Goal: Task Accomplishment & Management: Manage account settings

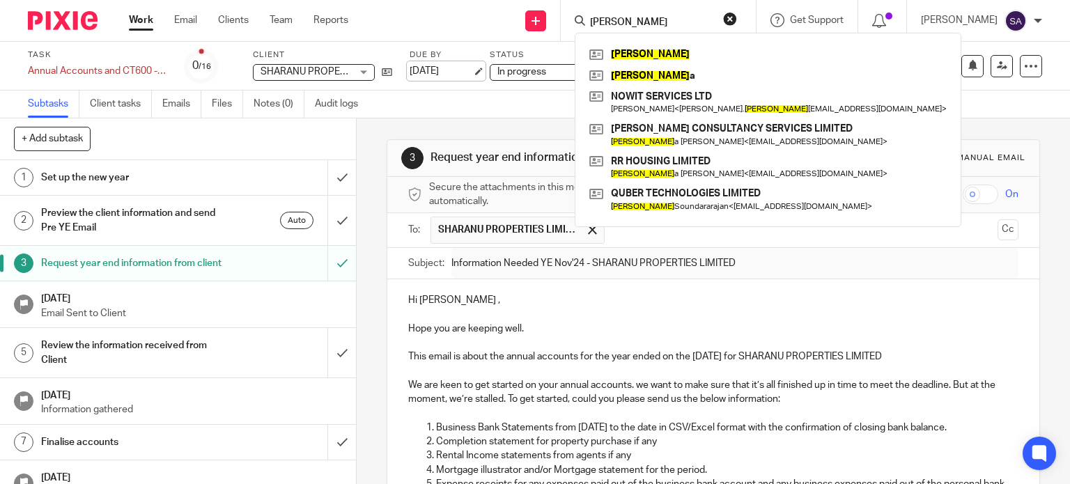
drag, startPoint x: 657, startPoint y: 27, endPoint x: 435, endPoint y: 71, distance: 227.1
click at [435, 71] on body "Work Email Clients Team Reports Work Email Clients Team Reports Settings Send n…" at bounding box center [535, 242] width 1070 height 484
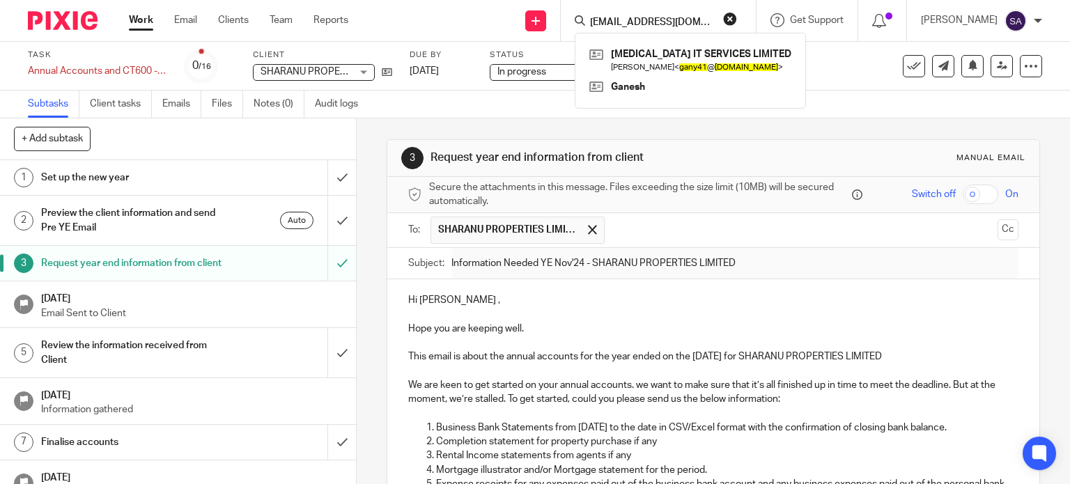
type input "gany41@gmail.com"
click at [695, 55] on link at bounding box center [690, 60] width 209 height 32
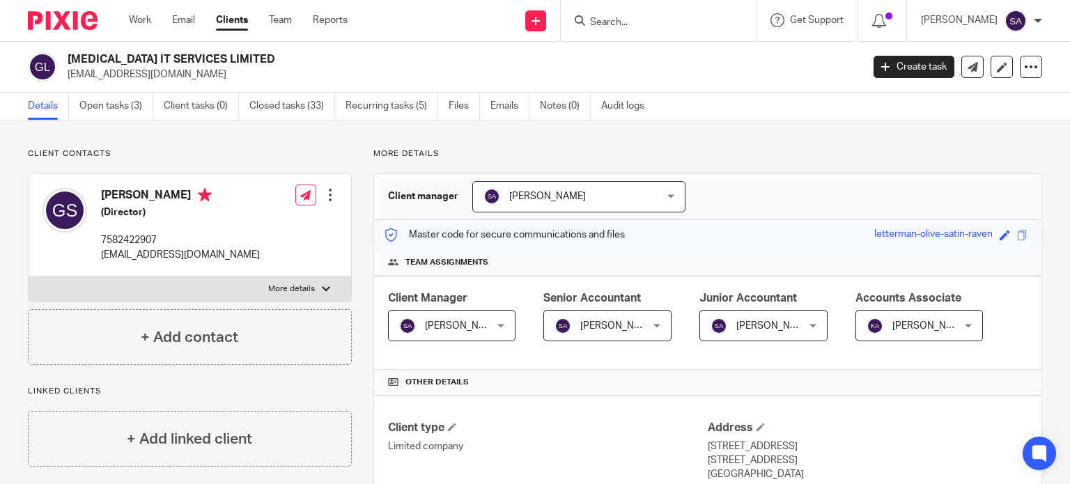
click at [650, 17] on input "Search" at bounding box center [650, 23] width 125 height 13
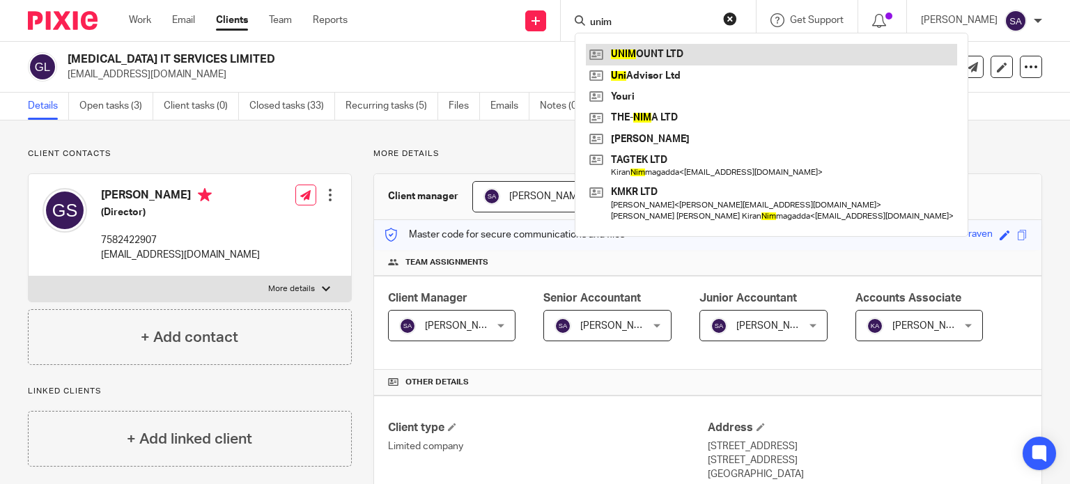
type input "unim"
click at [647, 47] on link at bounding box center [771, 54] width 371 height 21
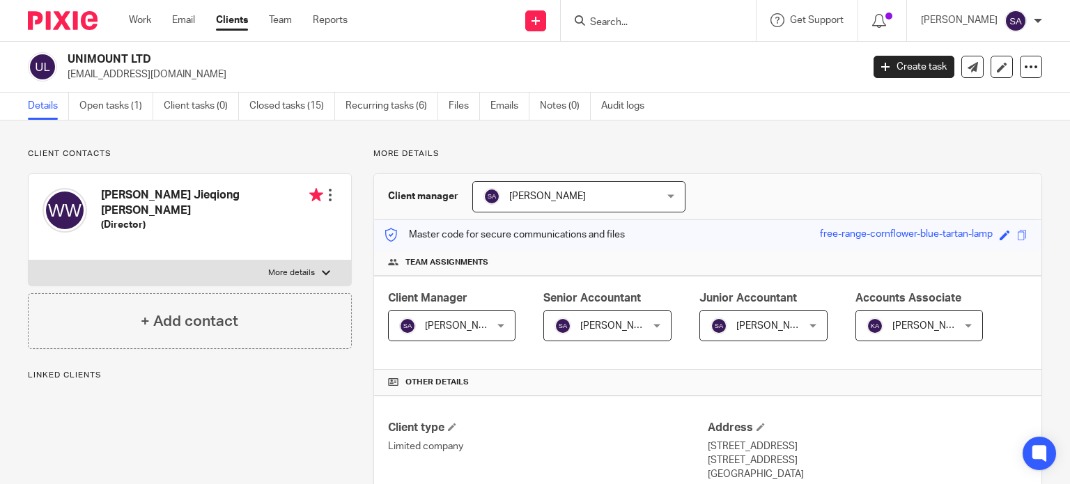
click at [330, 192] on div at bounding box center [330, 195] width 14 height 14
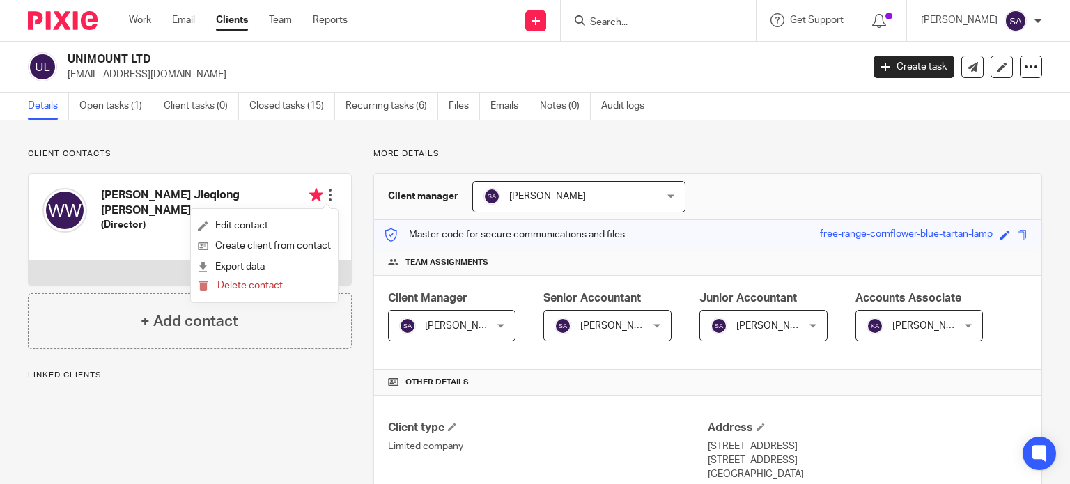
click at [322, 163] on div "Client contacts Wendy Jieqiong Wang (Director) Edit contact Create client from …" at bounding box center [190, 248] width 324 height 201
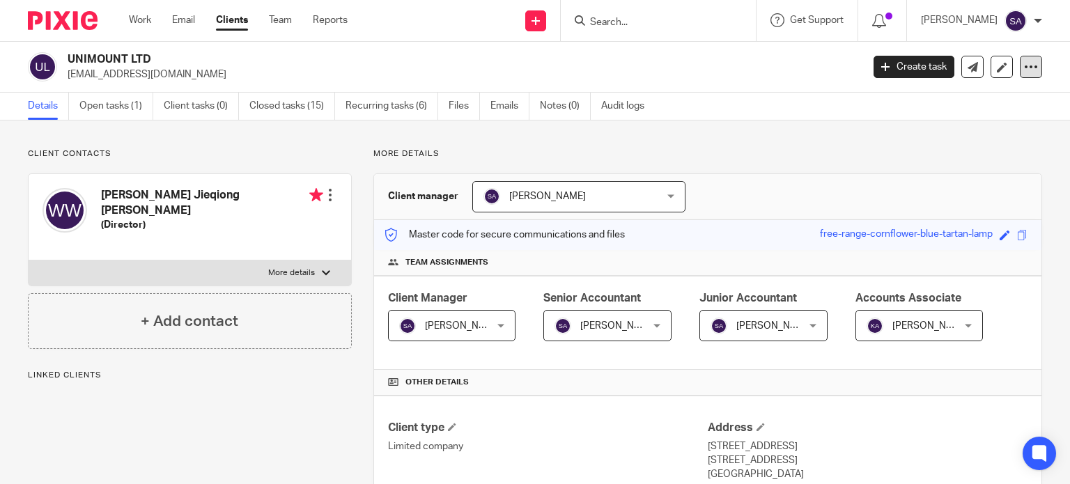
click at [1024, 66] on icon at bounding box center [1031, 67] width 14 height 14
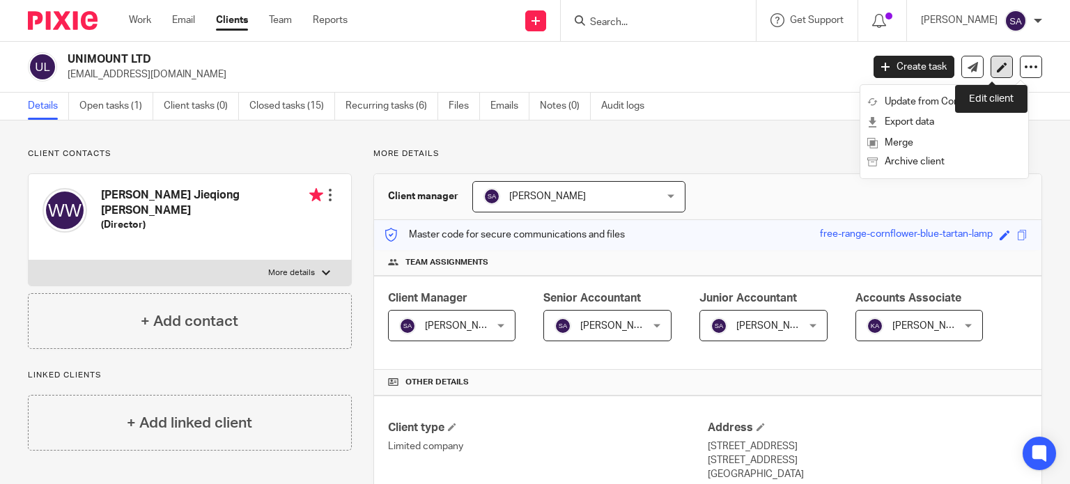
click at [997, 65] on icon at bounding box center [1002, 67] width 10 height 10
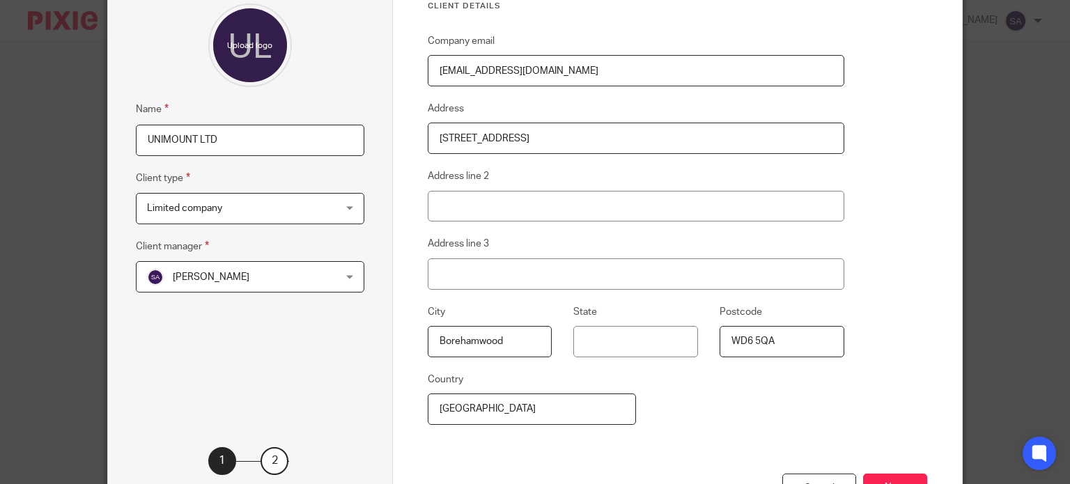
scroll to position [233, 0]
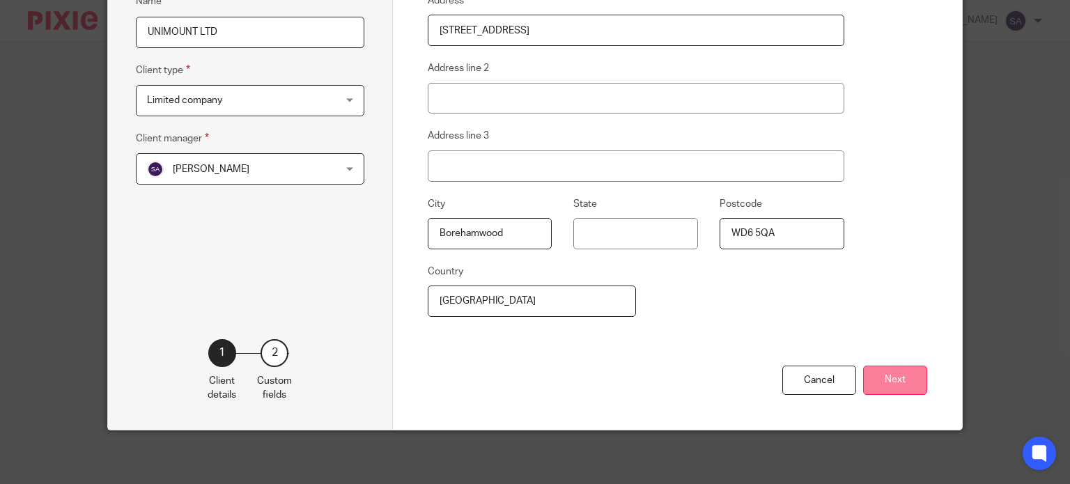
click at [910, 381] on button "Next" at bounding box center [895, 381] width 64 height 30
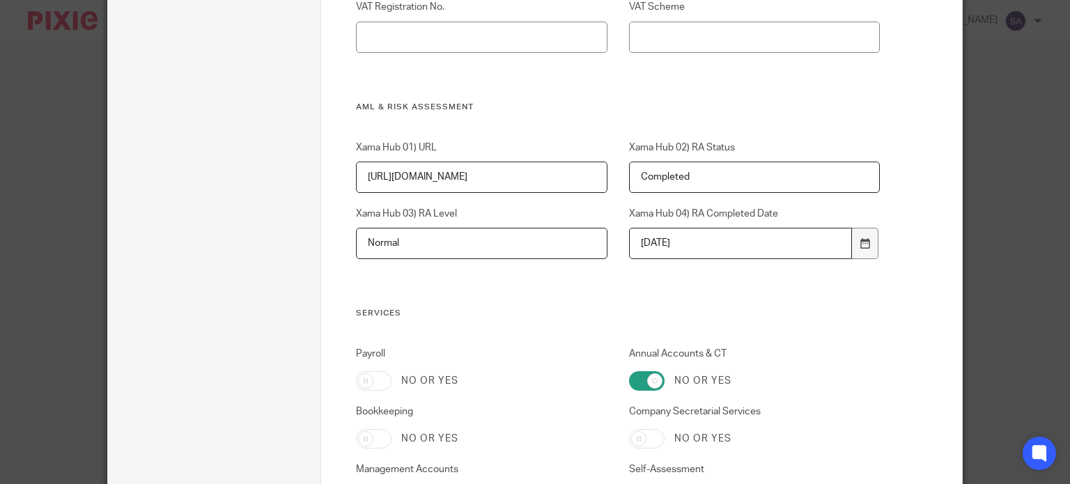
scroll to position [1348, 0]
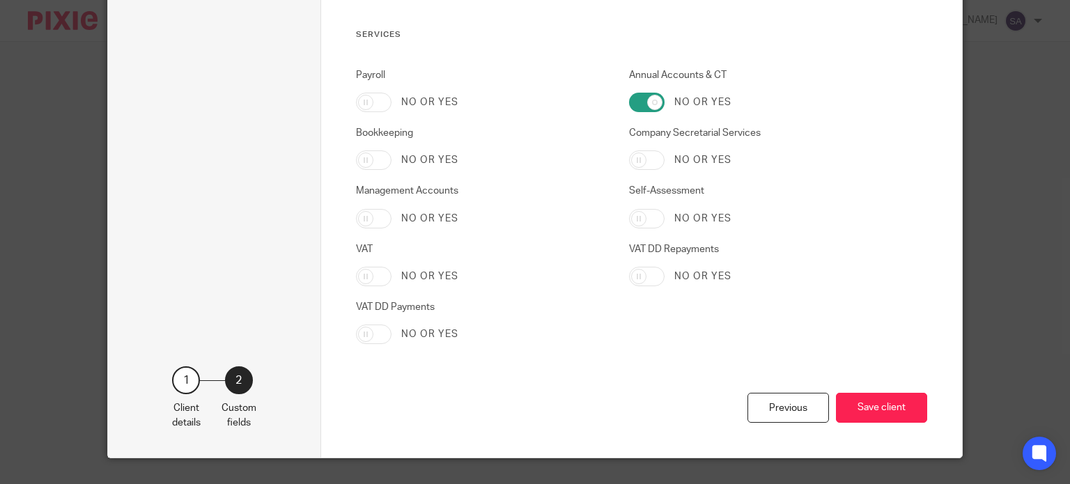
click at [886, 424] on div "Previous Save client" at bounding box center [641, 425] width 571 height 65
click at [884, 414] on button "Save client" at bounding box center [881, 408] width 91 height 30
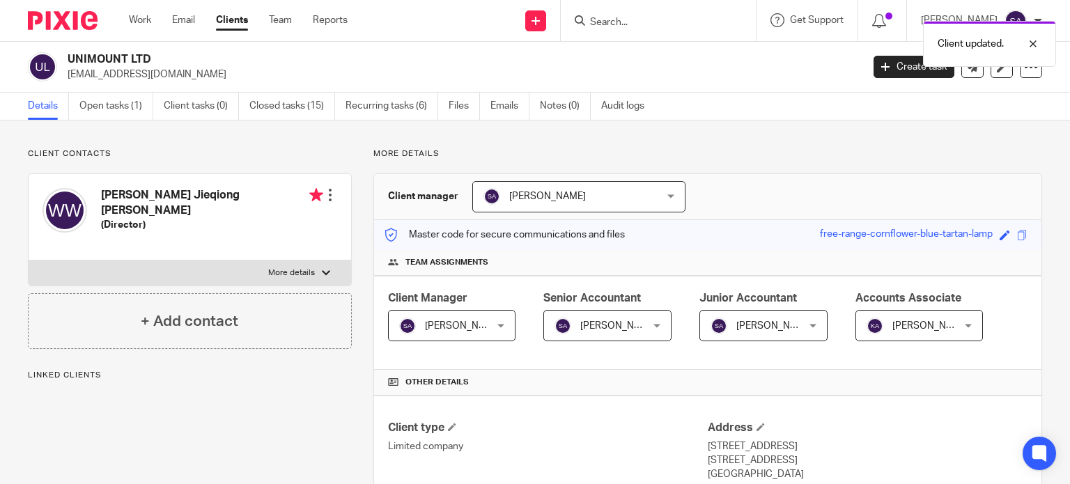
click at [323, 186] on div "Edit contact Create client from contact Export data Delete contact" at bounding box center [330, 195] width 14 height 28
click at [220, 293] on div "+ Add contact" at bounding box center [190, 321] width 324 height 56
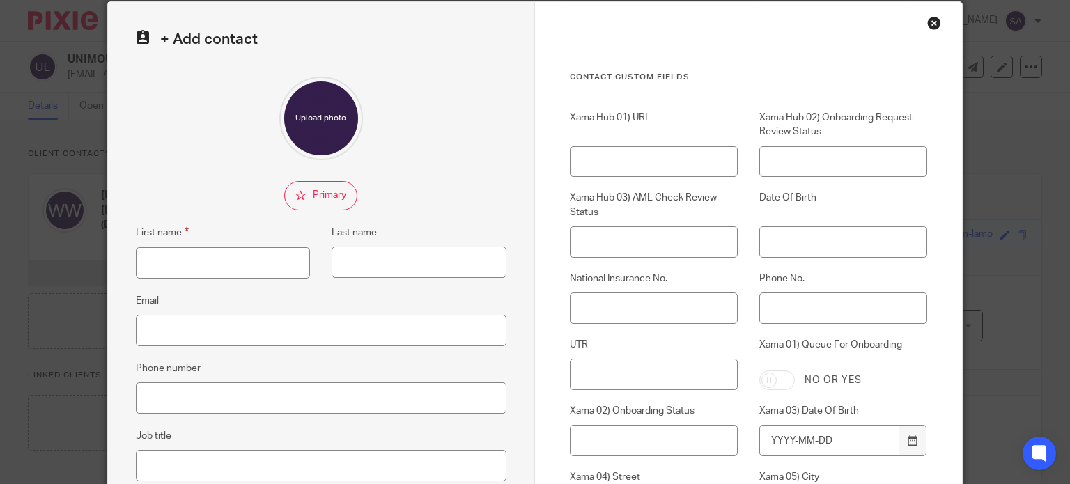
scroll to position [70, 0]
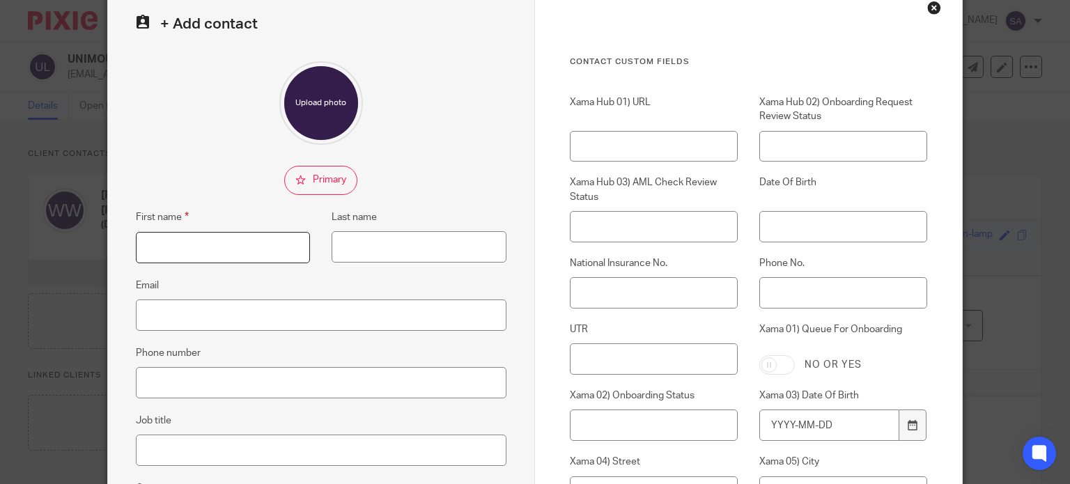
click at [226, 260] on input "First name" at bounding box center [223, 247] width 175 height 31
paste input "Mr Hanying TANG"
drag, startPoint x: 195, startPoint y: 246, endPoint x: 248, endPoint y: 246, distance: 52.9
click at [247, 245] on input "Mr Hanying TANG" at bounding box center [223, 247] width 175 height 31
type input "Mr Hanying"
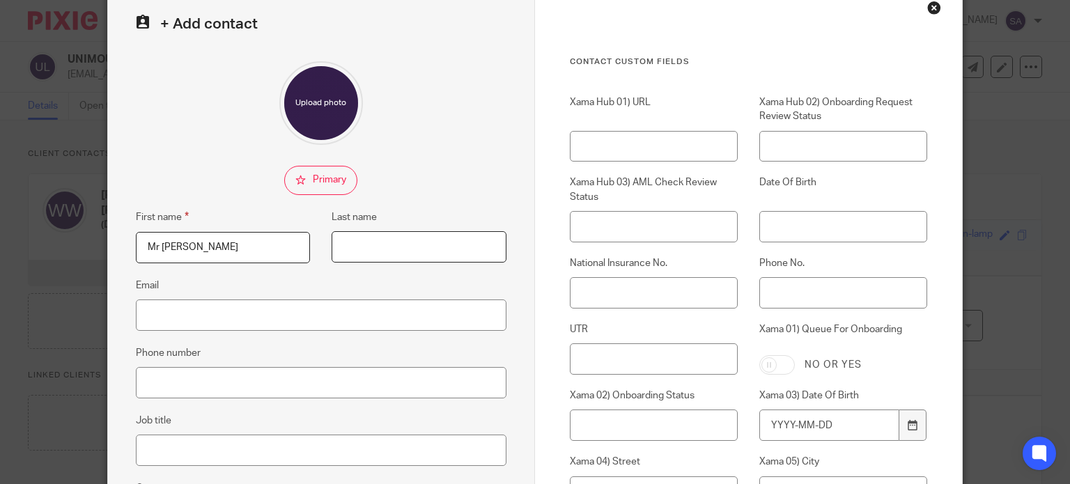
click at [397, 249] on input "Last name" at bounding box center [418, 246] width 175 height 31
paste input "TANG"
type input "TANG"
drag, startPoint x: 156, startPoint y: 247, endPoint x: 31, endPoint y: 261, distance: 126.1
click at [31, 261] on div "+ Add contact First name Mr Hanying Last name TANG Email Phone number Job title…" at bounding box center [535, 242] width 1070 height 484
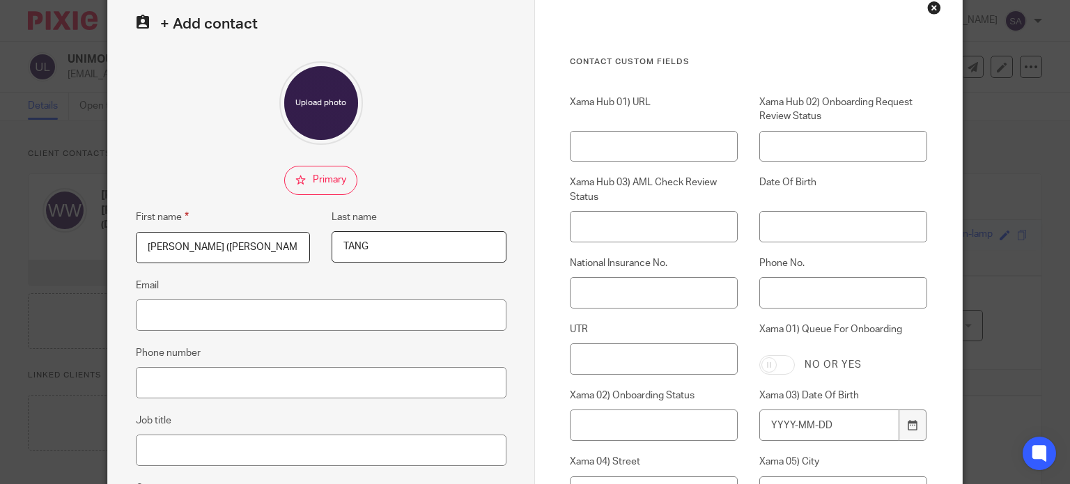
type input "Jim (Hanying)"
click at [378, 313] on input "Email" at bounding box center [321, 314] width 370 height 31
paste input "jim@unimount.uk"
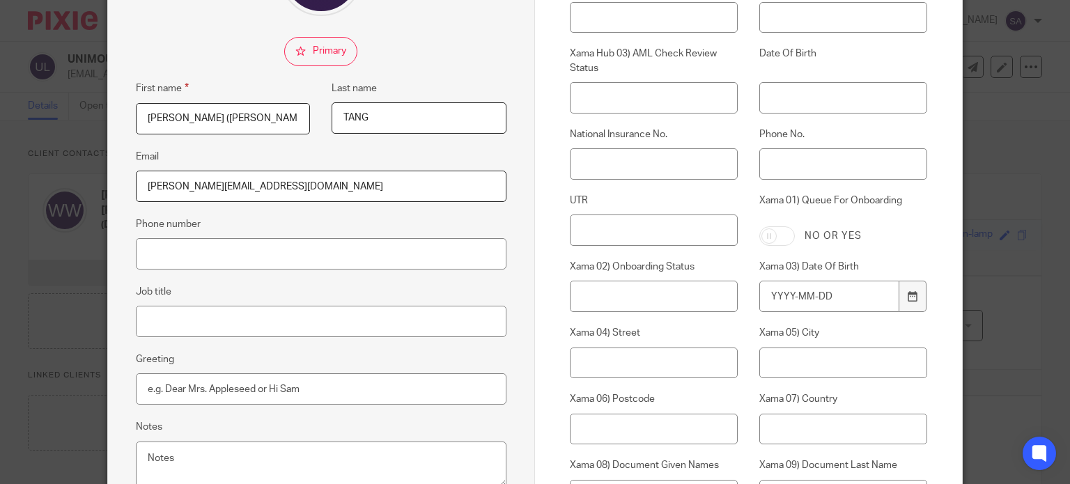
scroll to position [279, 0]
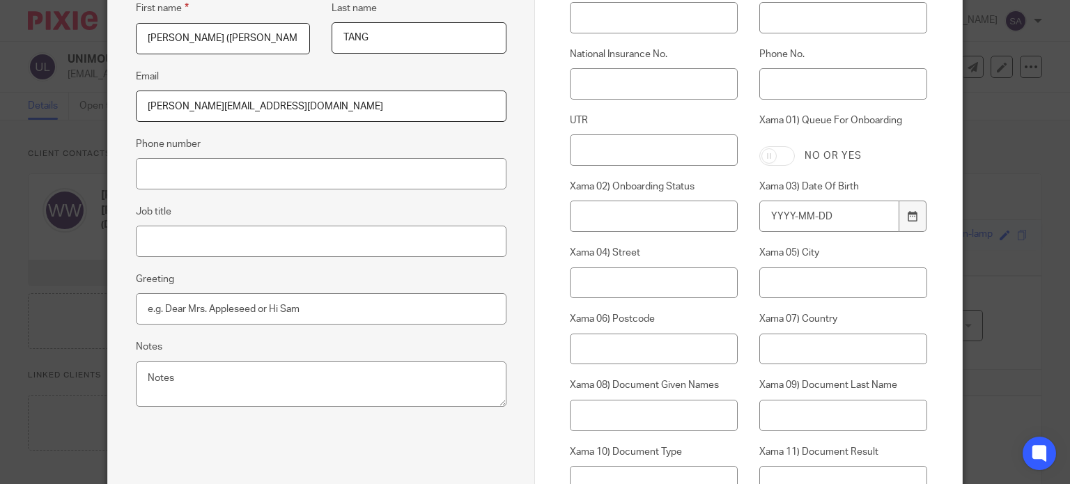
type input "jim@unimount.uk"
click at [763, 158] on input "Xama 01) Queue For Onboarding" at bounding box center [777, 155] width 36 height 19
checkbox input "true"
click at [359, 246] on input "Job title" at bounding box center [321, 241] width 370 height 31
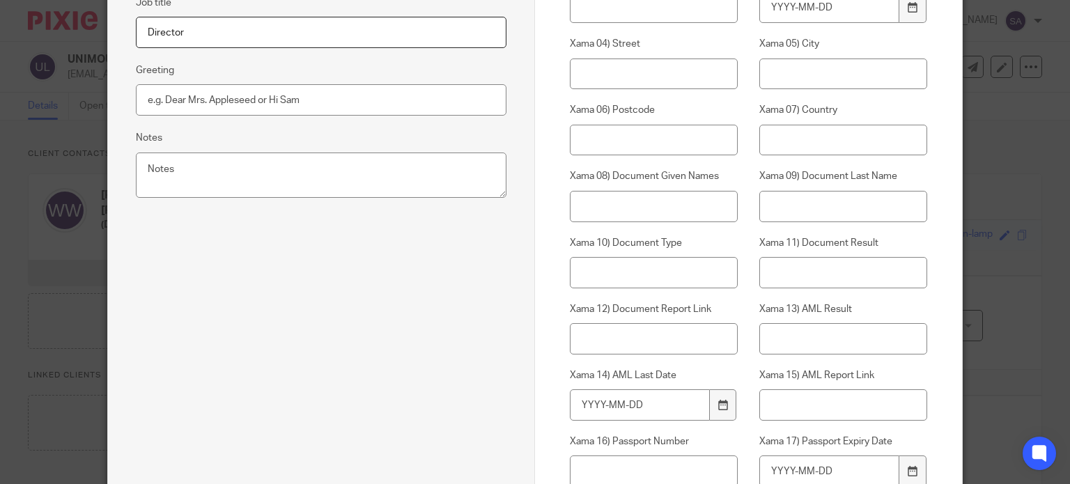
scroll to position [557, 0]
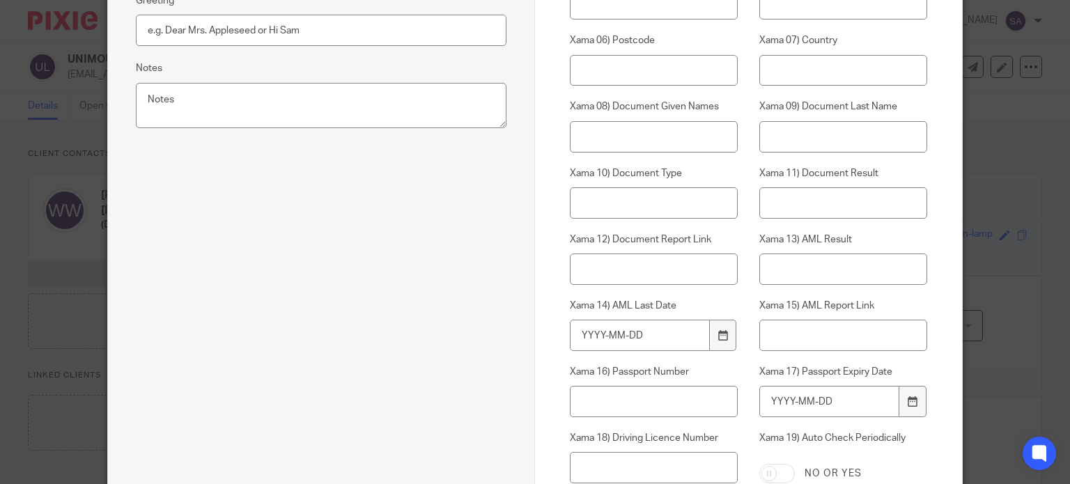
type input "Director"
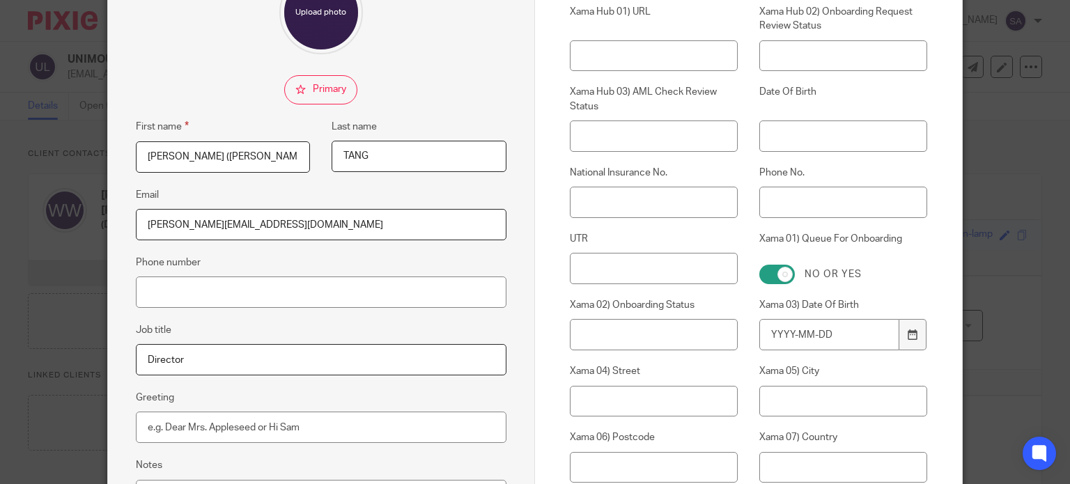
scroll to position [139, 0]
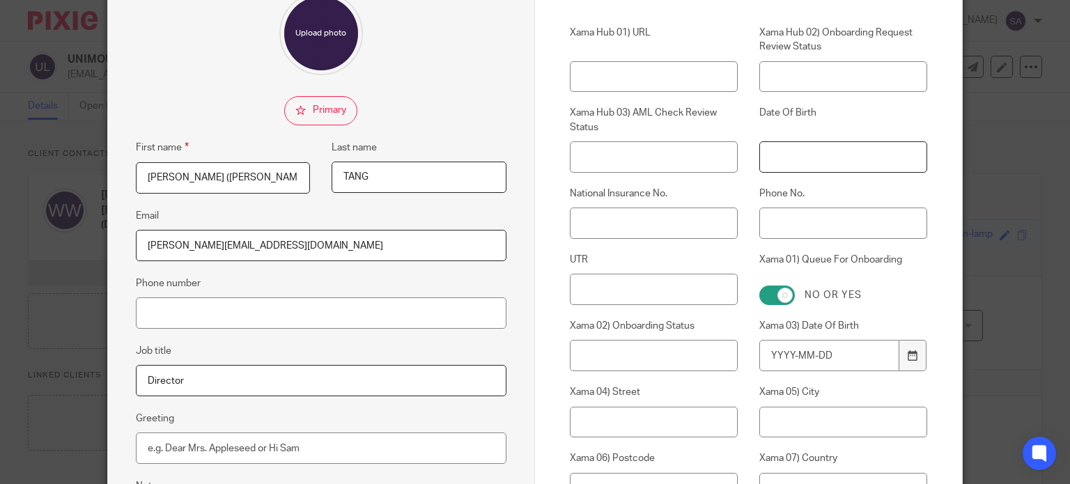
click at [761, 169] on input "Date Of Birth" at bounding box center [843, 156] width 168 height 31
paste input "19/03/1989"
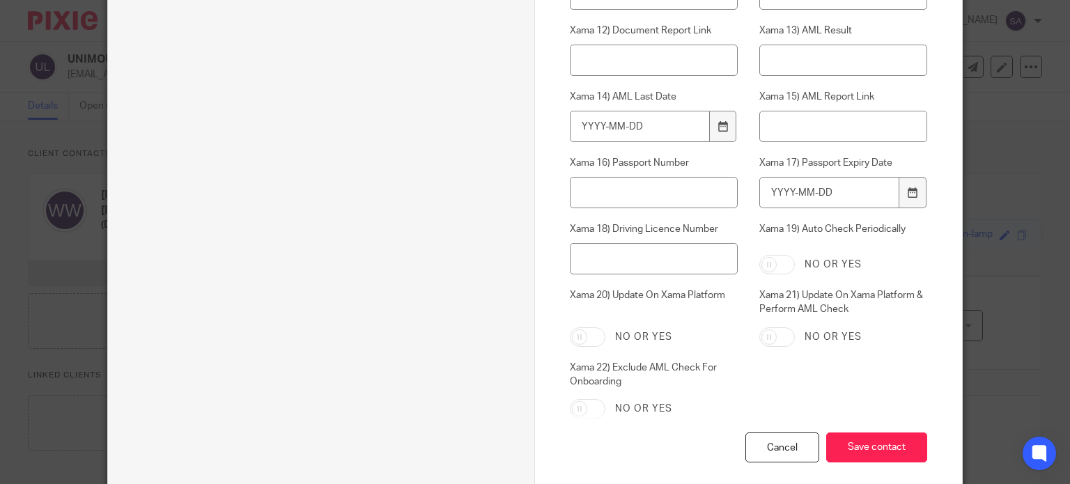
scroll to position [836, 0]
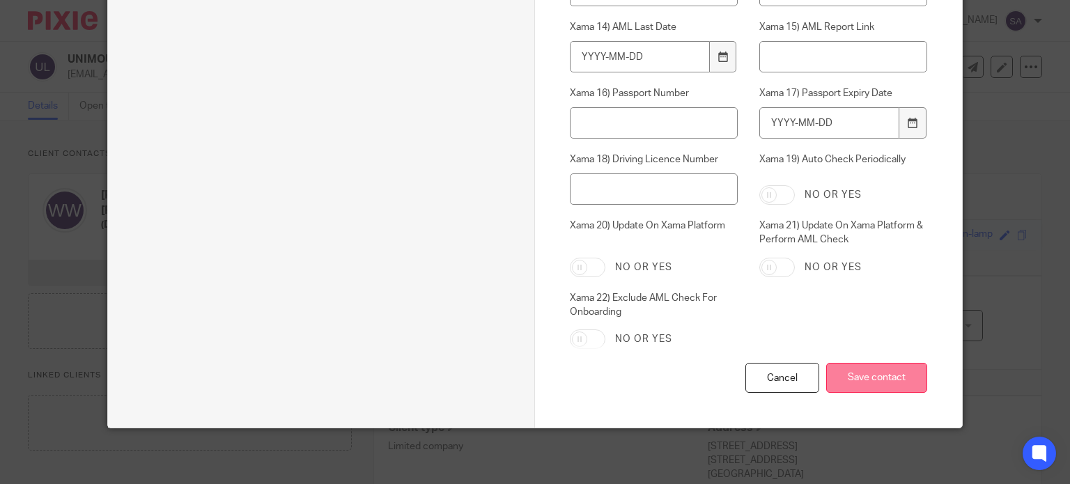
type input "19/03/1989"
click at [869, 376] on input "Save contact" at bounding box center [876, 378] width 101 height 30
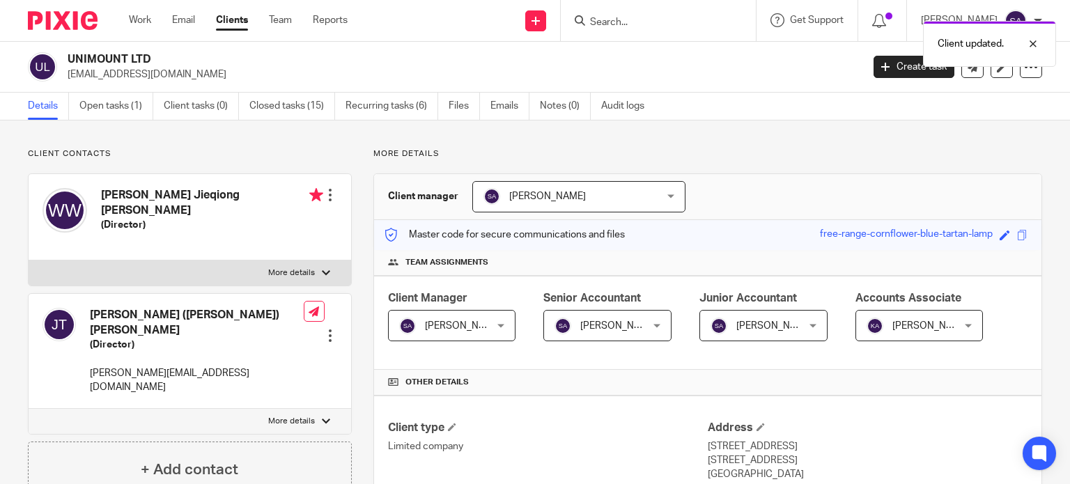
click at [327, 329] on div at bounding box center [330, 336] width 14 height 14
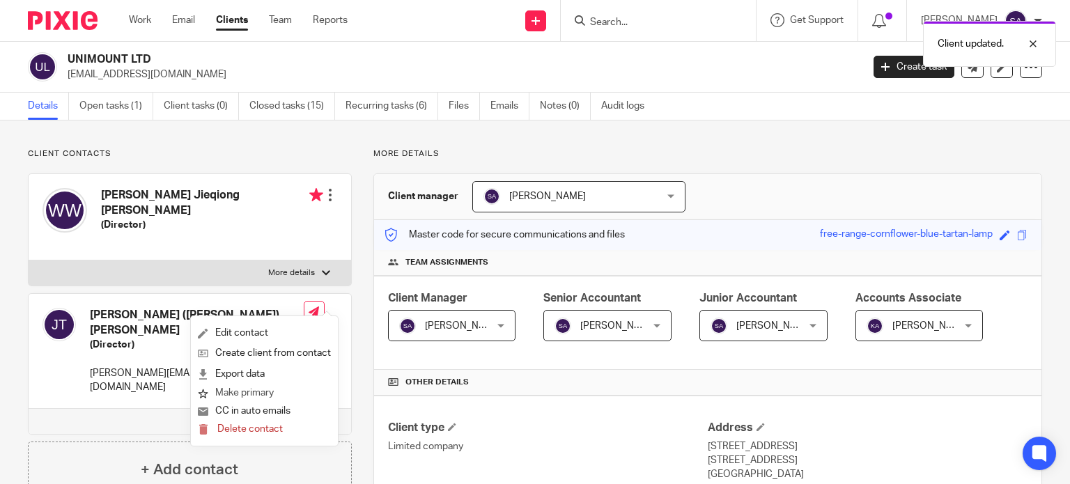
click at [267, 386] on button "Make primary" at bounding box center [236, 393] width 76 height 18
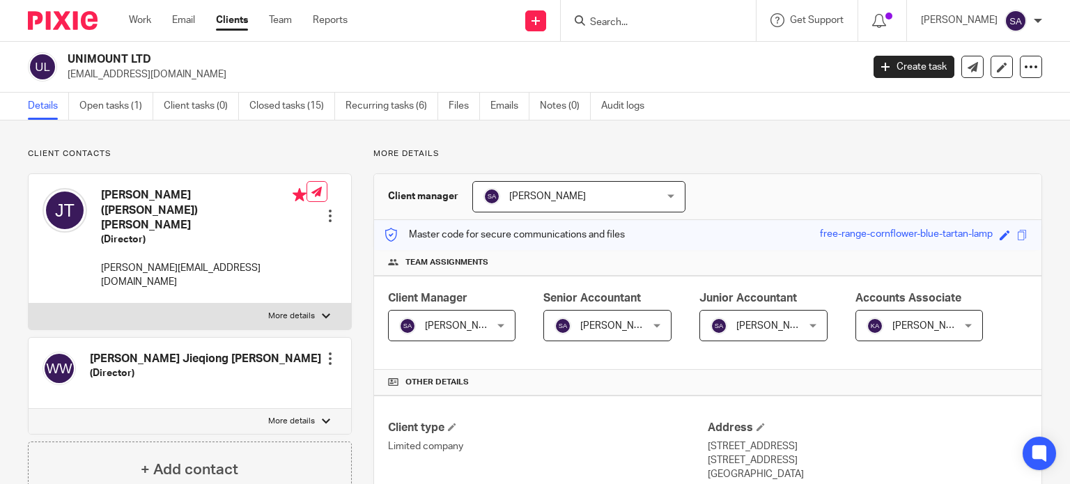
click at [679, 27] on input "Search" at bounding box center [650, 23] width 125 height 13
type input "k"
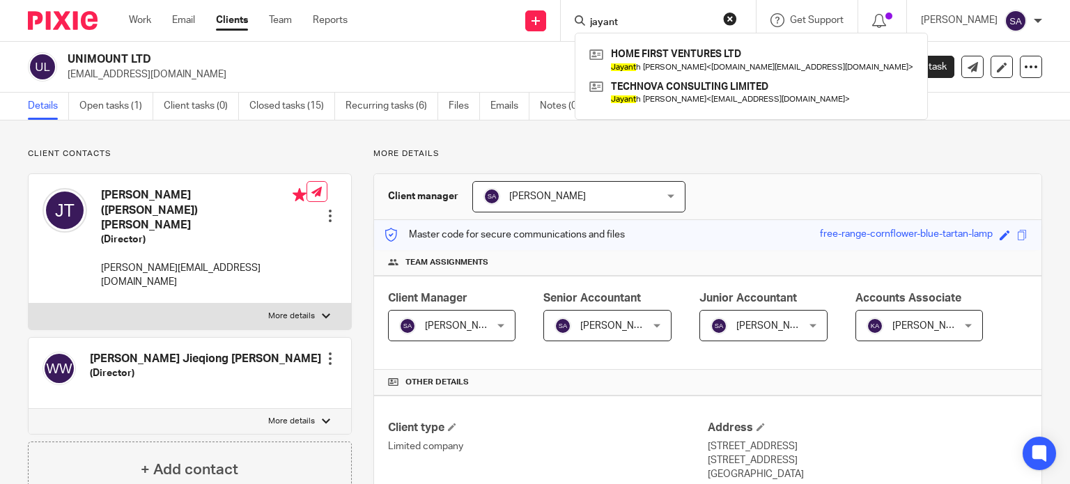
type input "jayant"
drag, startPoint x: 671, startPoint y: 15, endPoint x: 549, endPoint y: 19, distance: 122.7
click at [549, 19] on div "Send new email Create task Add client jayant HOME FIRST VENTURES LTD [PERSON_NA…" at bounding box center [718, 20] width 701 height 41
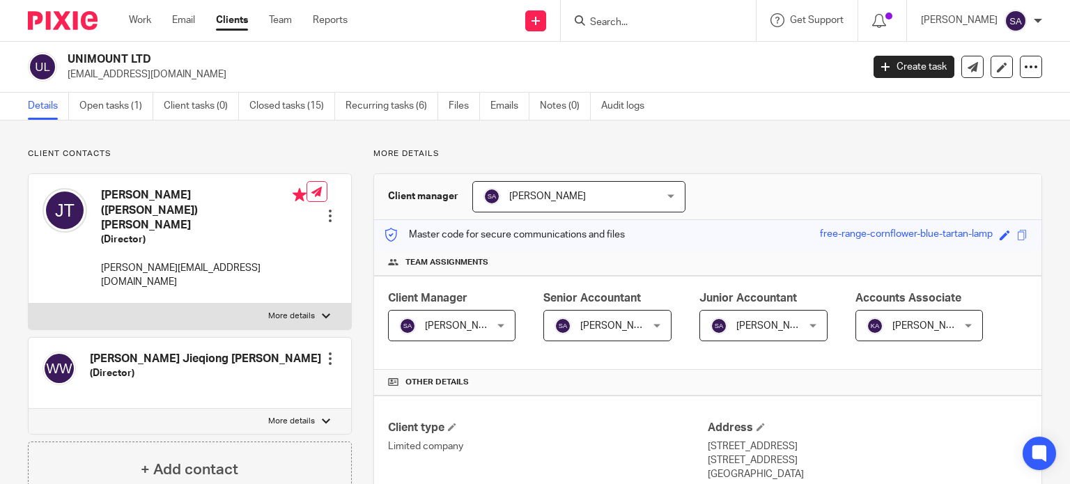
click at [666, 22] on input "Search" at bounding box center [650, 23] width 125 height 13
paste input "manoharraju2020@gmail.com"
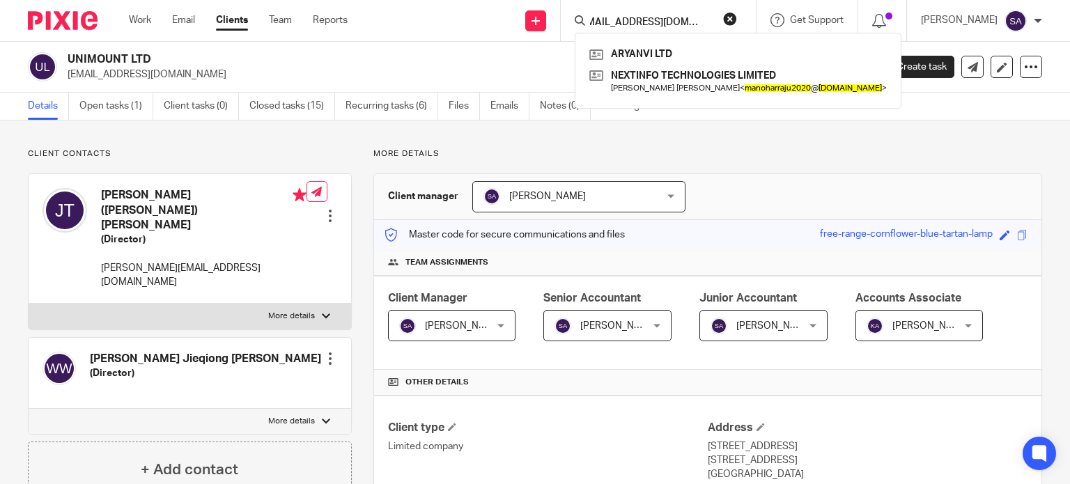
type input "manoharraju2020@gmail.com"
click at [737, 12] on button "reset" at bounding box center [730, 19] width 14 height 14
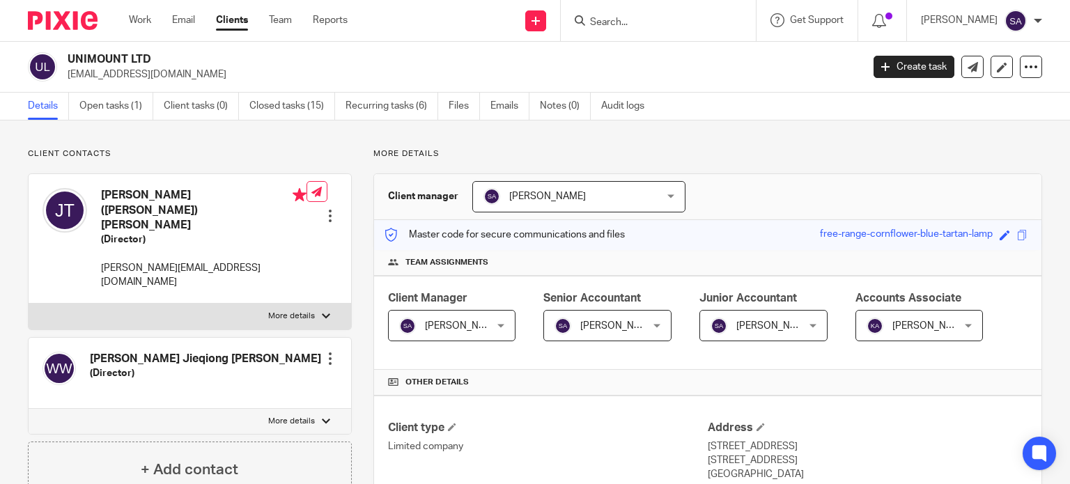
click at [708, 15] on form at bounding box center [662, 20] width 148 height 17
click at [701, 27] on input "Search" at bounding box center [650, 23] width 125 height 13
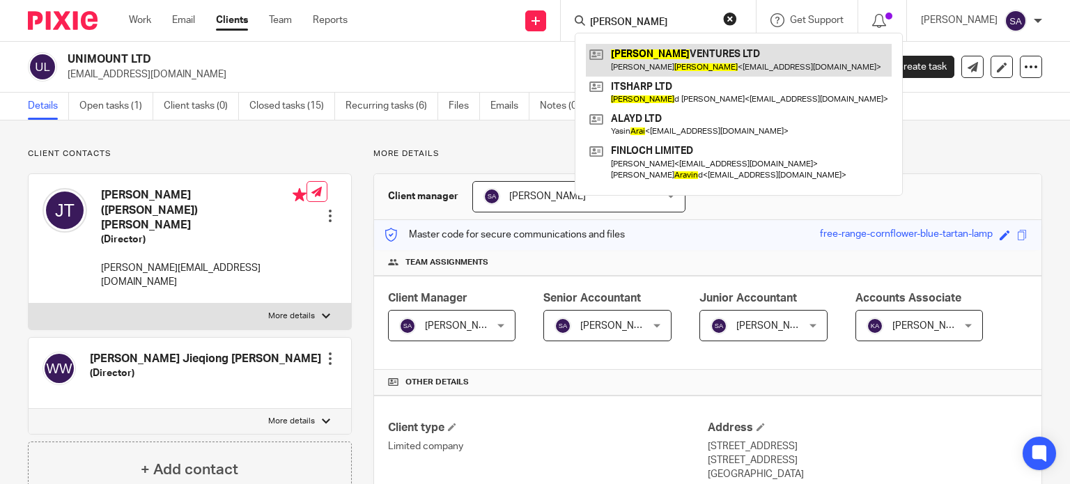
type input "arain"
click at [682, 69] on link at bounding box center [739, 60] width 306 height 32
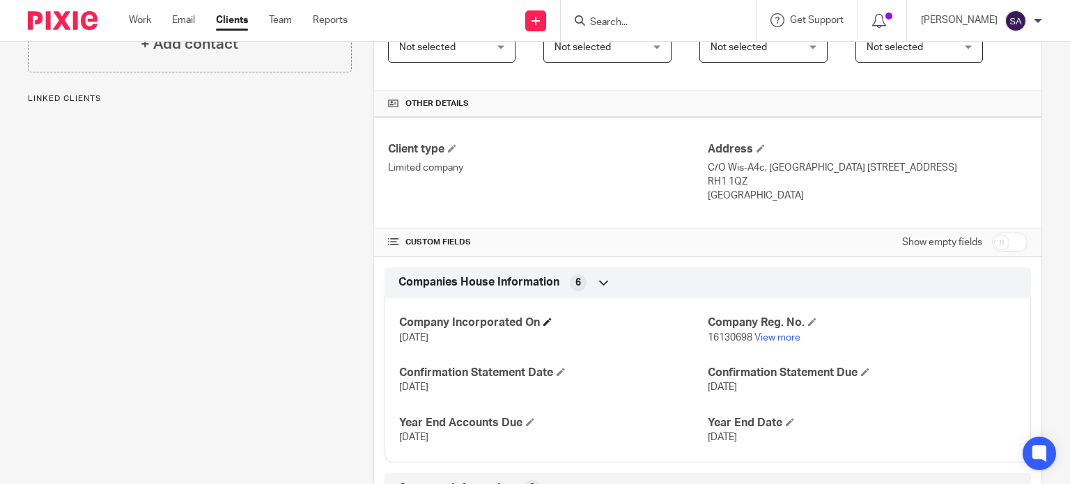
scroll to position [348, 0]
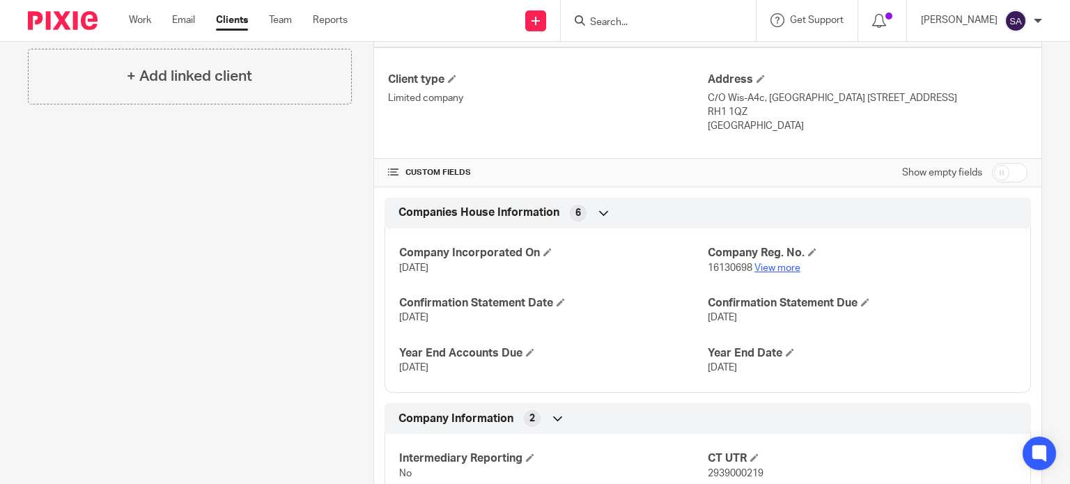
click at [768, 265] on link "View more" at bounding box center [777, 268] width 46 height 10
click at [608, 17] on input "Search" at bounding box center [650, 23] width 125 height 13
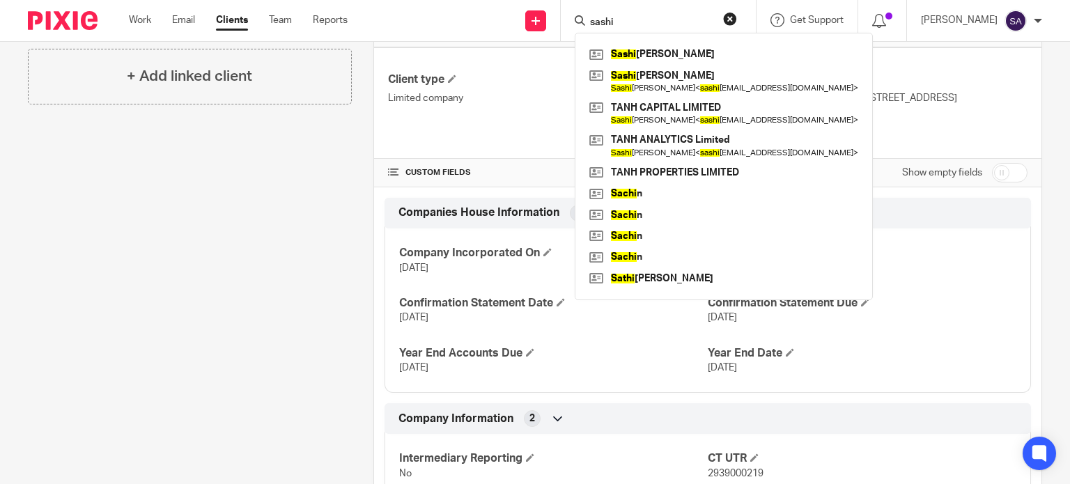
type input "sashi"
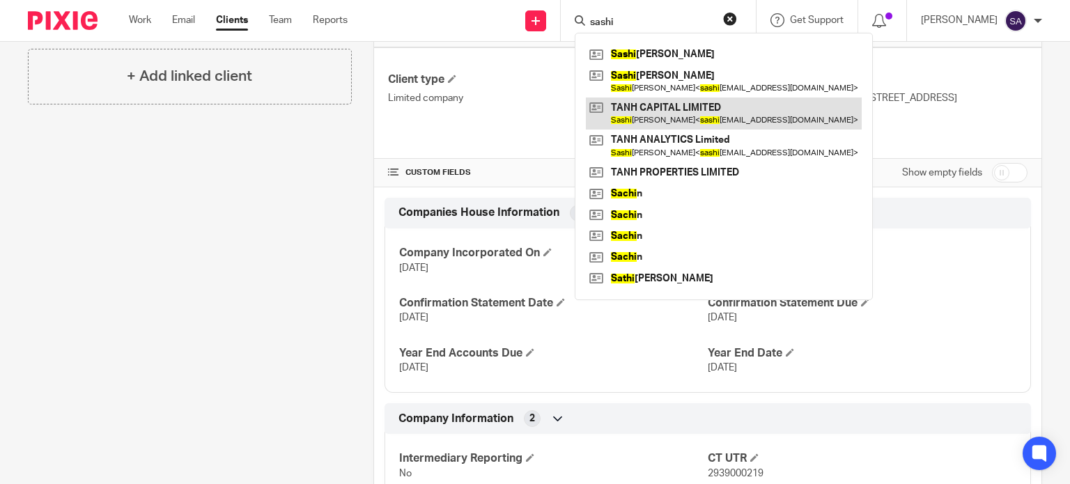
click at [718, 105] on link at bounding box center [724, 113] width 276 height 32
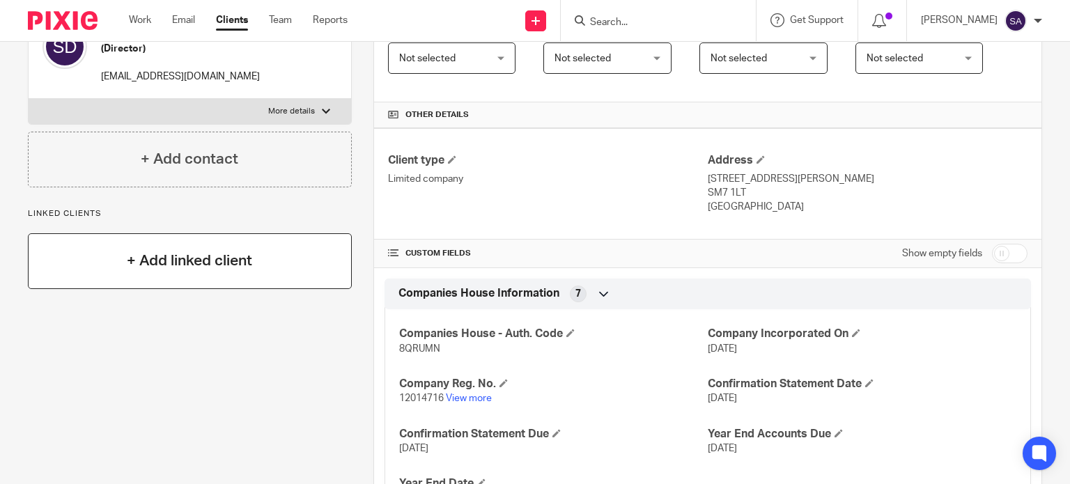
scroll to position [348, 0]
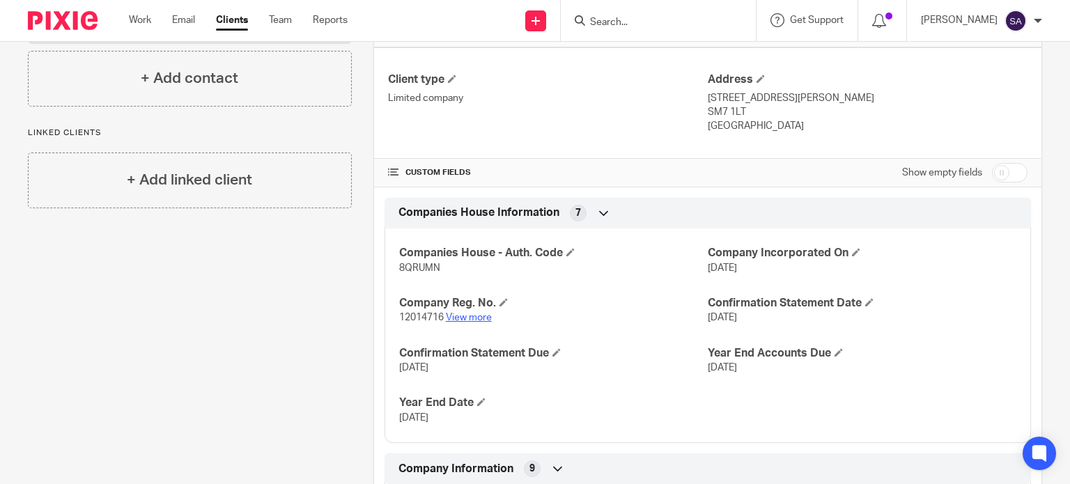
click at [460, 320] on link "View more" at bounding box center [469, 318] width 46 height 10
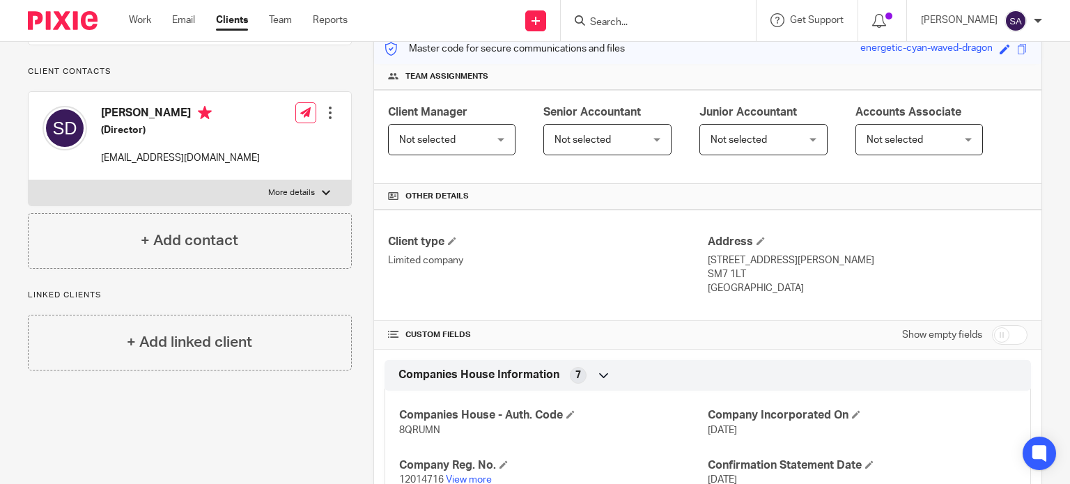
scroll to position [0, 0]
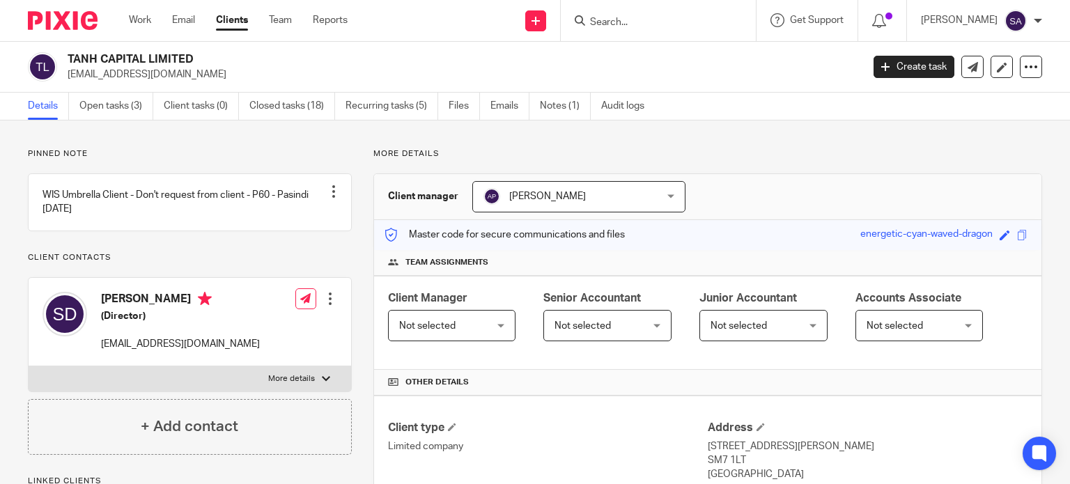
click at [625, 19] on input "Search" at bounding box center [650, 23] width 125 height 13
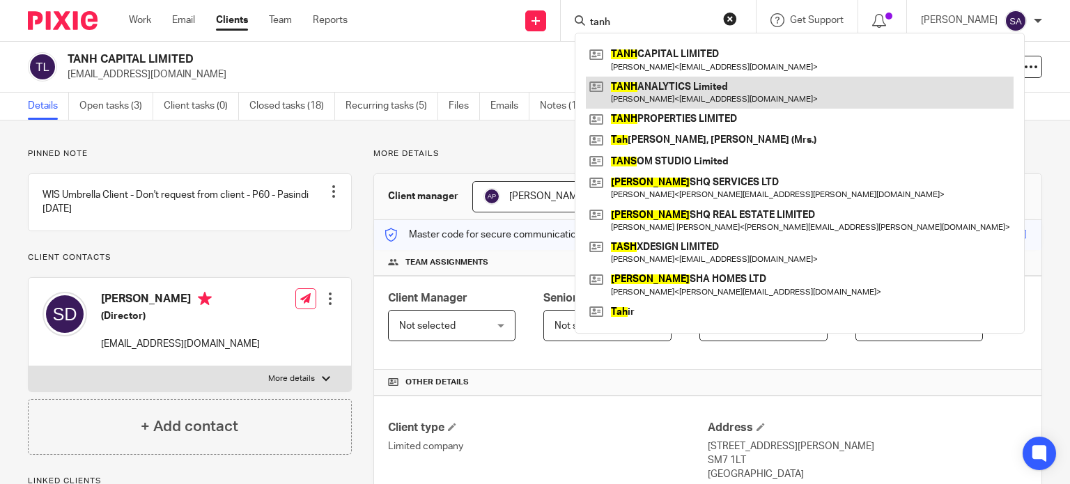
type input "tanh"
click at [684, 91] on link at bounding box center [800, 93] width 428 height 32
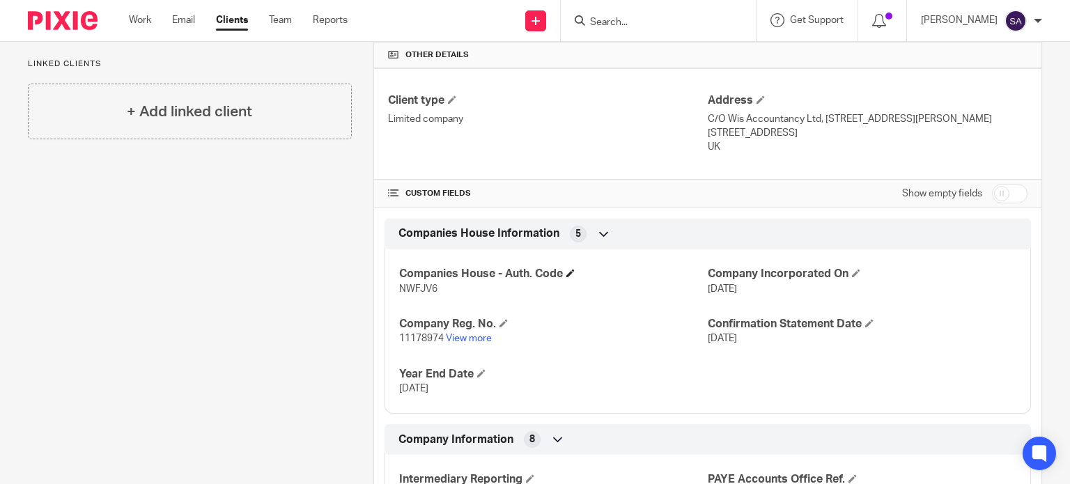
scroll to position [348, 0]
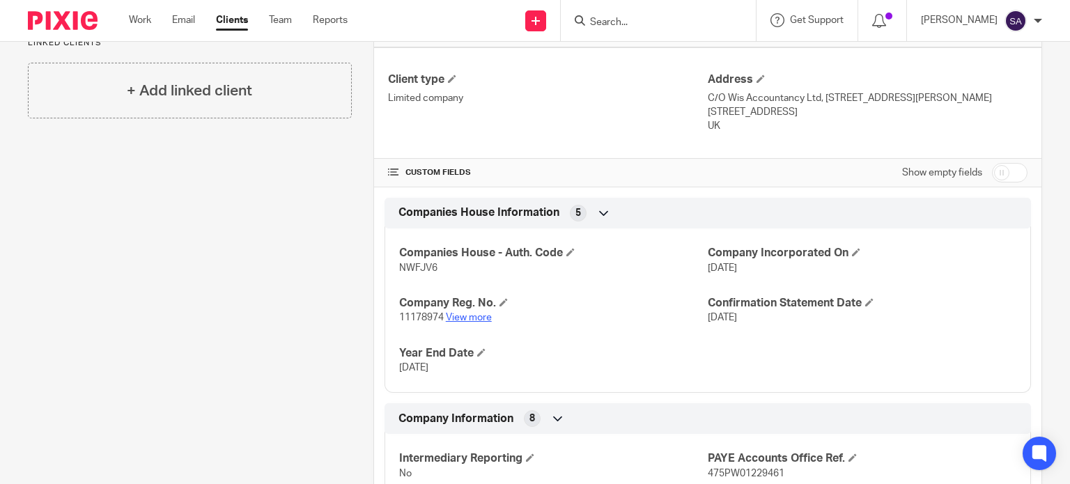
click at [478, 321] on link "View more" at bounding box center [469, 318] width 46 height 10
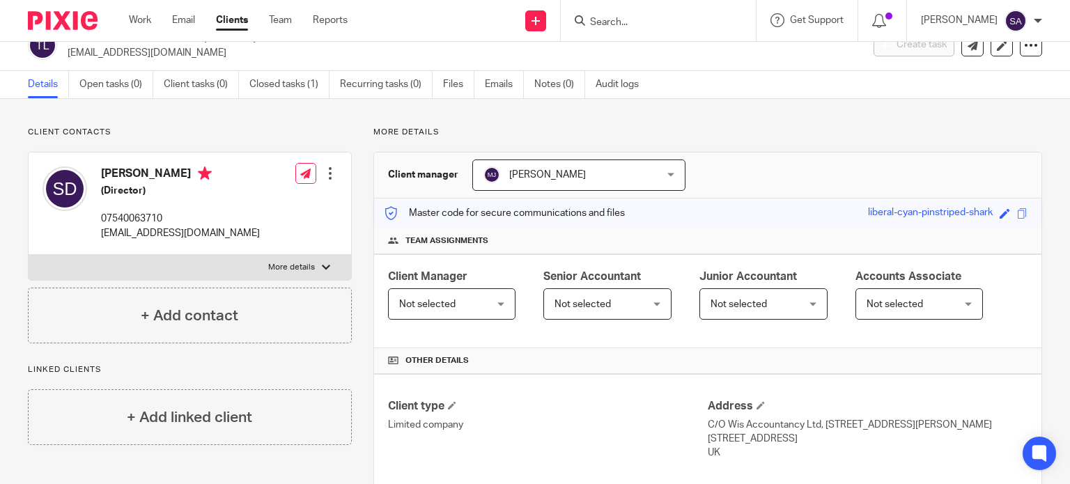
scroll to position [0, 0]
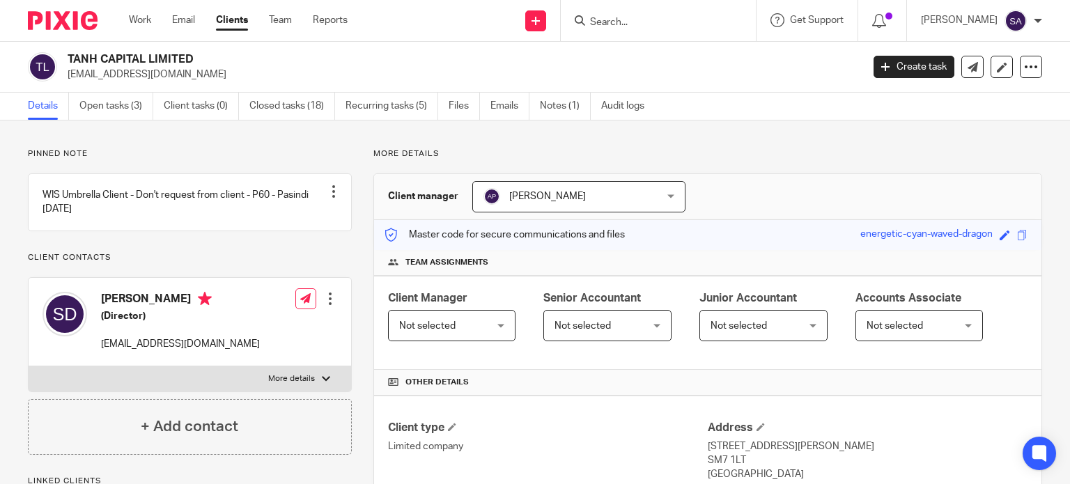
click at [691, 23] on input "Search" at bounding box center [650, 23] width 125 height 13
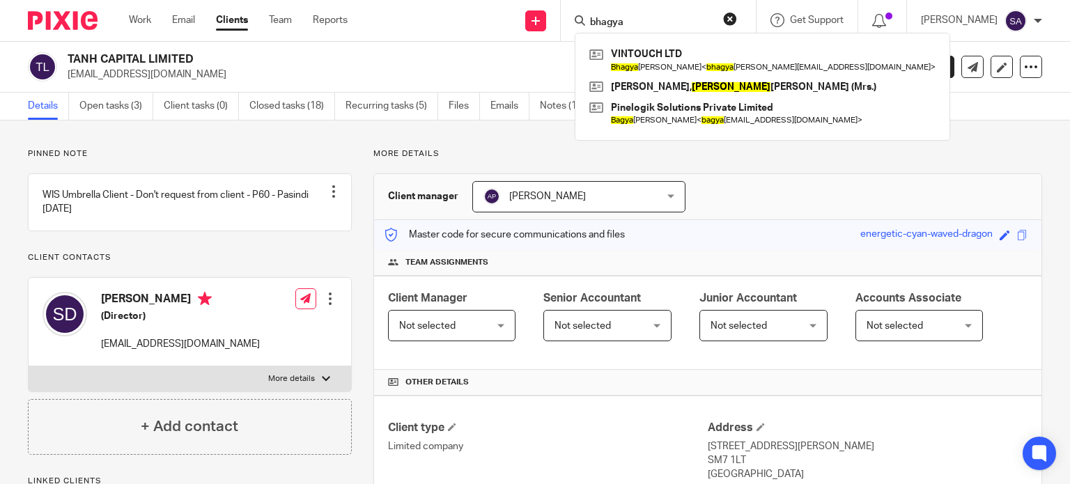
type input "bhagya"
drag, startPoint x: 654, startPoint y: 19, endPoint x: 516, endPoint y: 20, distance: 137.9
click at [516, 20] on div "Send new email Create task Add client bhagya VINTOUCH LTD Bhagya lakshmi Gadago…" at bounding box center [718, 20] width 701 height 41
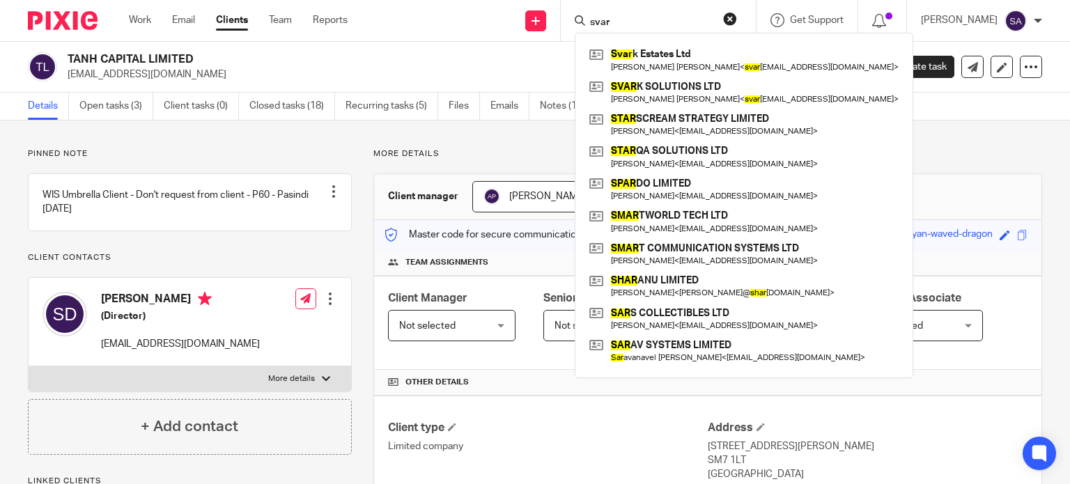
type input "svar"
drag, startPoint x: 603, startPoint y: 10, endPoint x: 144, endPoint y: 47, distance: 460.4
click at [144, 47] on body "Work Email Clients Team Reports Work Email Clients Team Reports Settings Send n…" at bounding box center [535, 242] width 1070 height 484
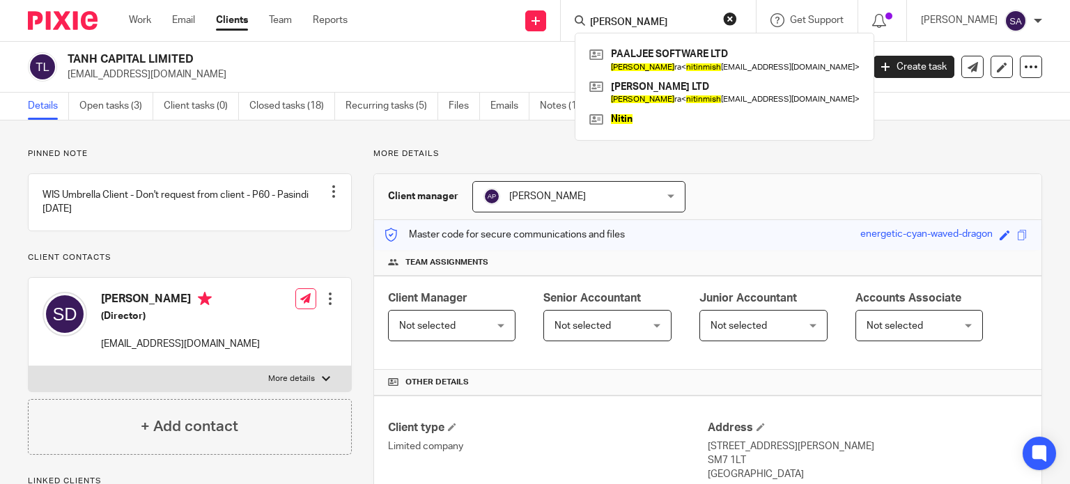
type input "nitin mish"
click at [737, 17] on button "reset" at bounding box center [730, 19] width 14 height 14
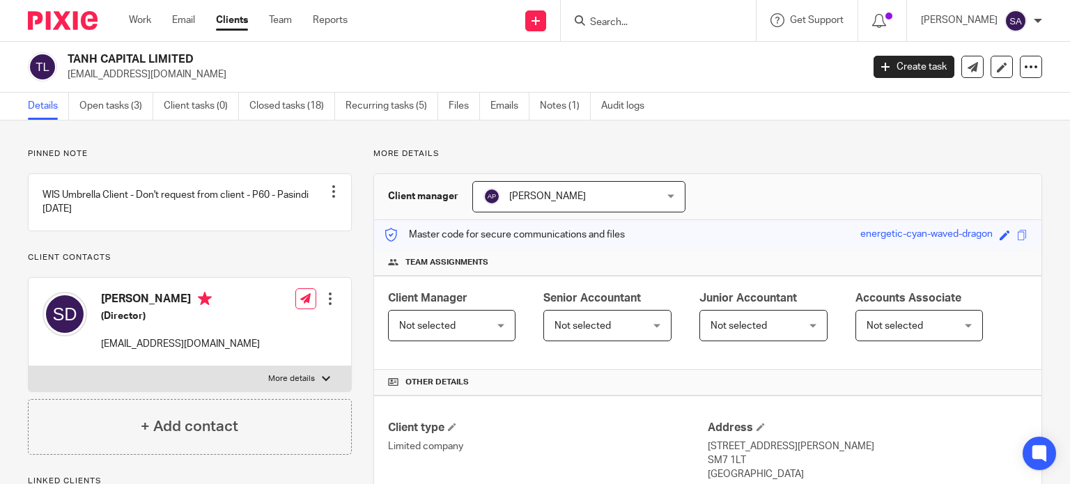
click at [691, 30] on div at bounding box center [658, 20] width 195 height 41
click at [683, 22] on input "Search" at bounding box center [650, 23] width 125 height 13
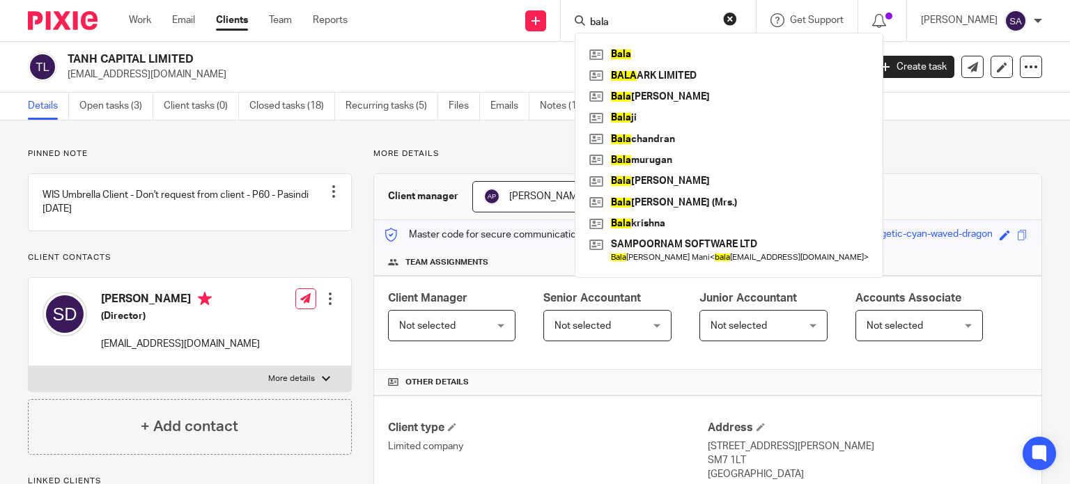
type input "bala"
drag, startPoint x: 650, startPoint y: 26, endPoint x: 549, endPoint y: 28, distance: 101.7
click at [549, 28] on div "Send new email Create task Add client bala Bala BALA ARK LIMITED Bala dhandapan…" at bounding box center [718, 20] width 701 height 41
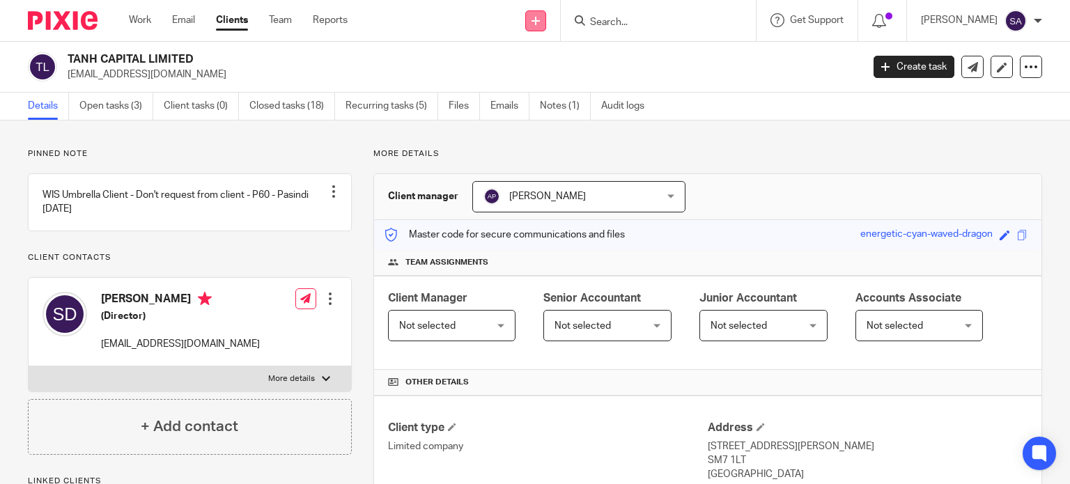
paste input "bala.023@gmail.com"
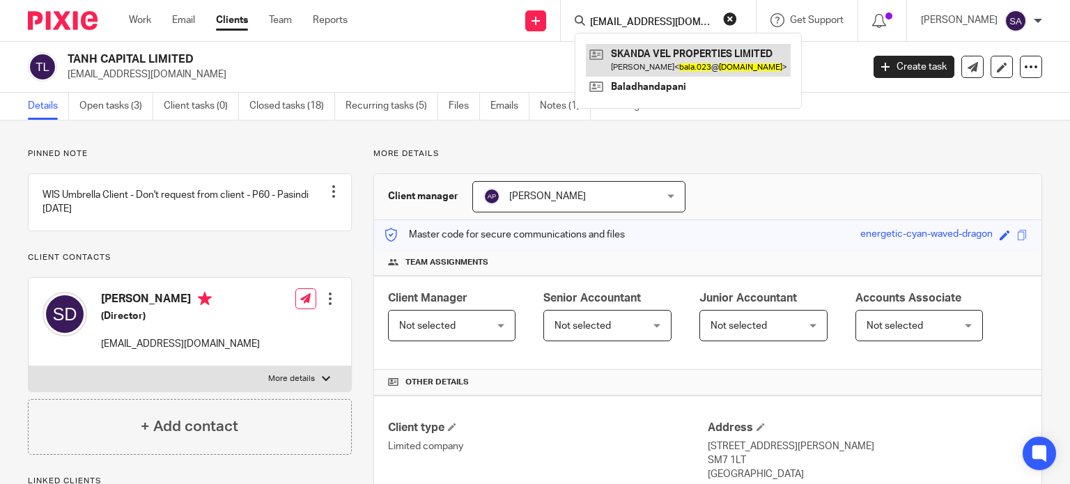
type input "bala.023@gmail.com"
click at [692, 68] on link at bounding box center [688, 60] width 205 height 32
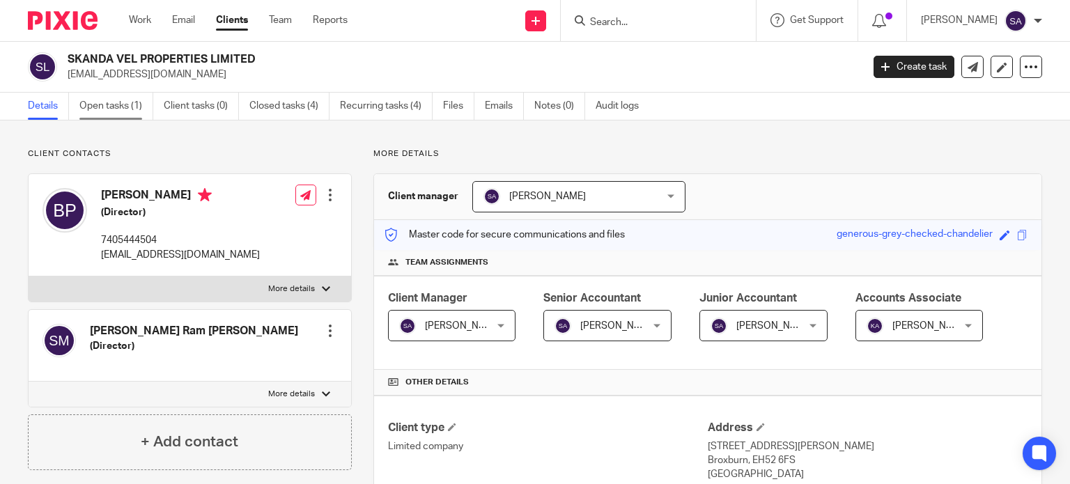
click at [102, 104] on link "Open tasks (1)" at bounding box center [116, 106] width 74 height 27
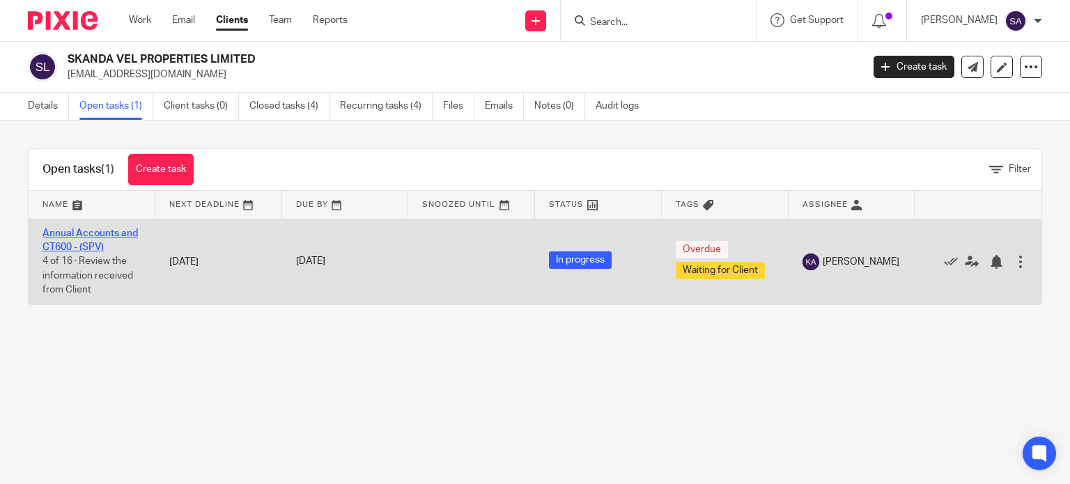
click at [91, 230] on link "Annual Accounts and CT600 - (SPV)" at bounding box center [89, 240] width 95 height 24
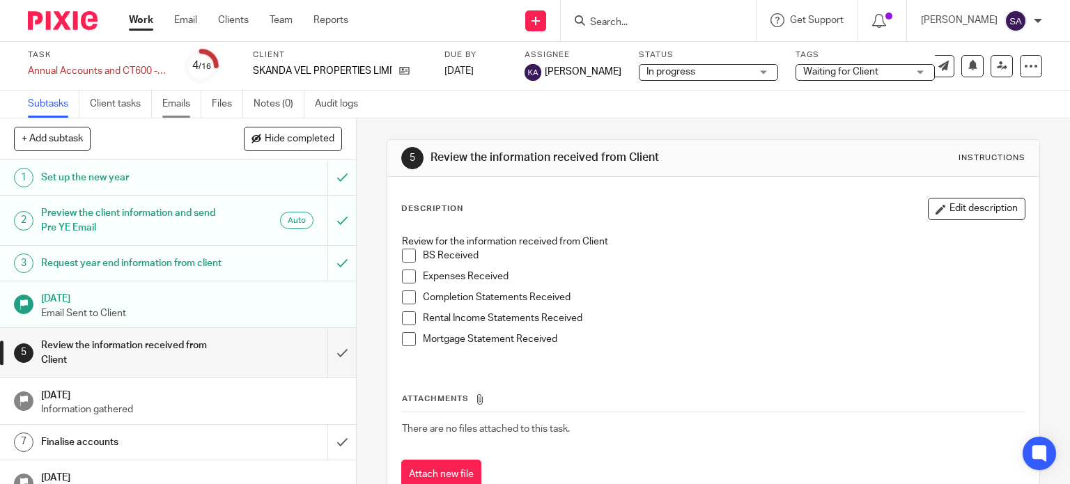
click at [192, 106] on link "Emails" at bounding box center [181, 104] width 39 height 27
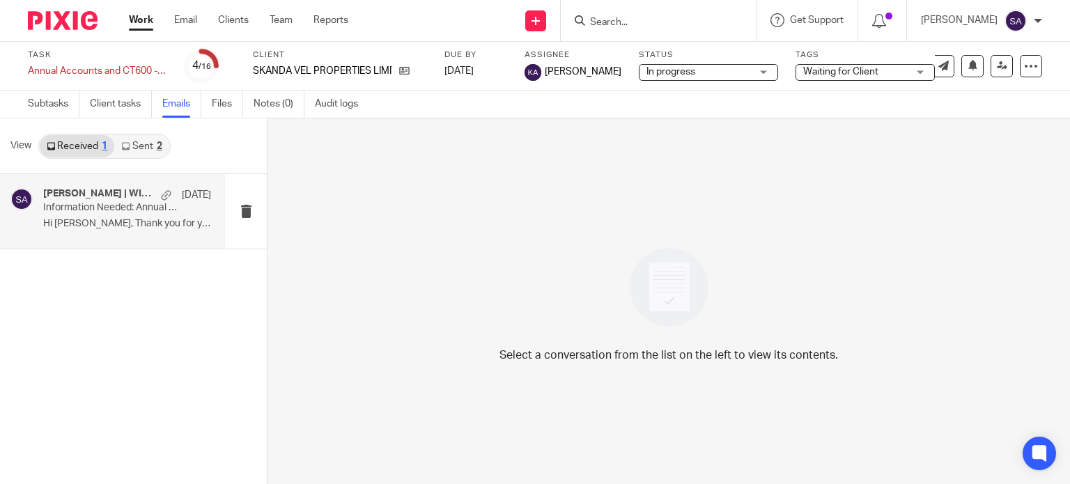
click at [153, 228] on p "Hi Bala, Thank you for your prompt reply. ..." at bounding box center [127, 224] width 168 height 12
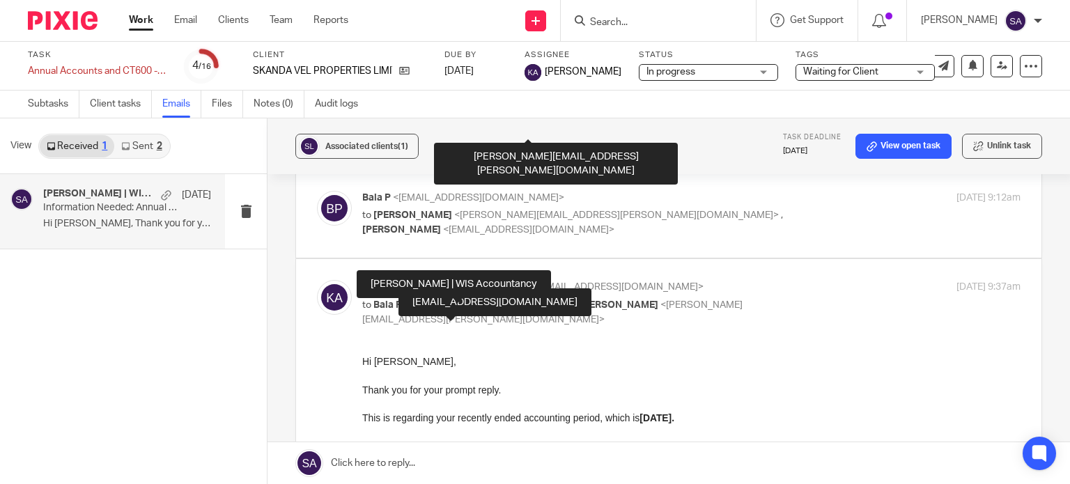
scroll to position [124, 0]
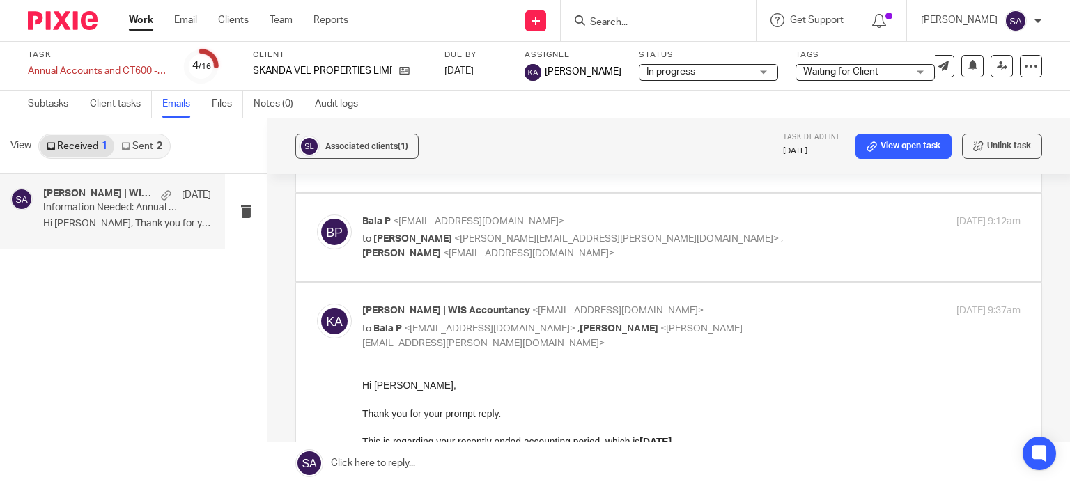
click at [774, 211] on label at bounding box center [668, 238] width 745 height 88
click at [317, 214] on input "checkbox" at bounding box center [316, 214] width 1 height 1
checkbox input "true"
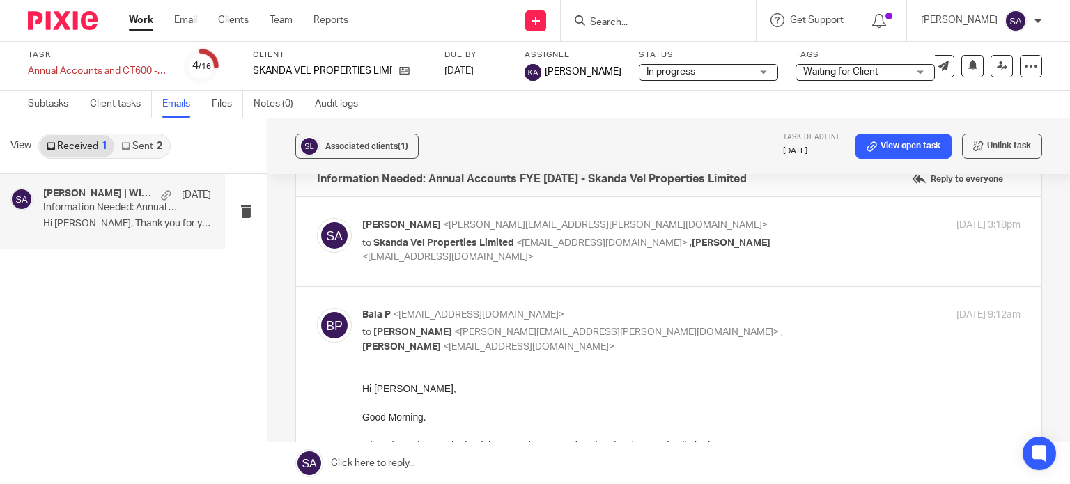
scroll to position [0, 0]
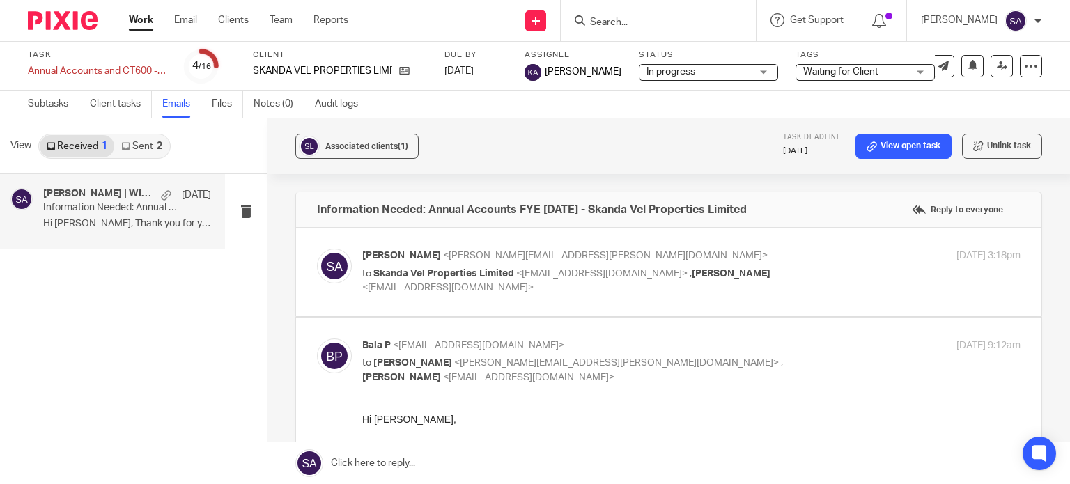
click at [802, 249] on div "11 Feb 2025 3:18pm" at bounding box center [910, 256] width 219 height 15
checkbox input "true"
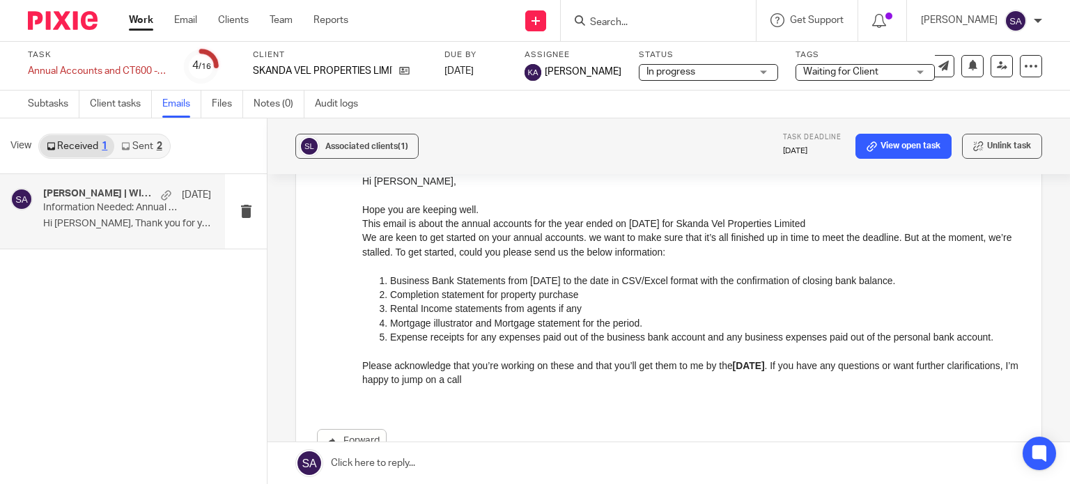
scroll to position [209, 0]
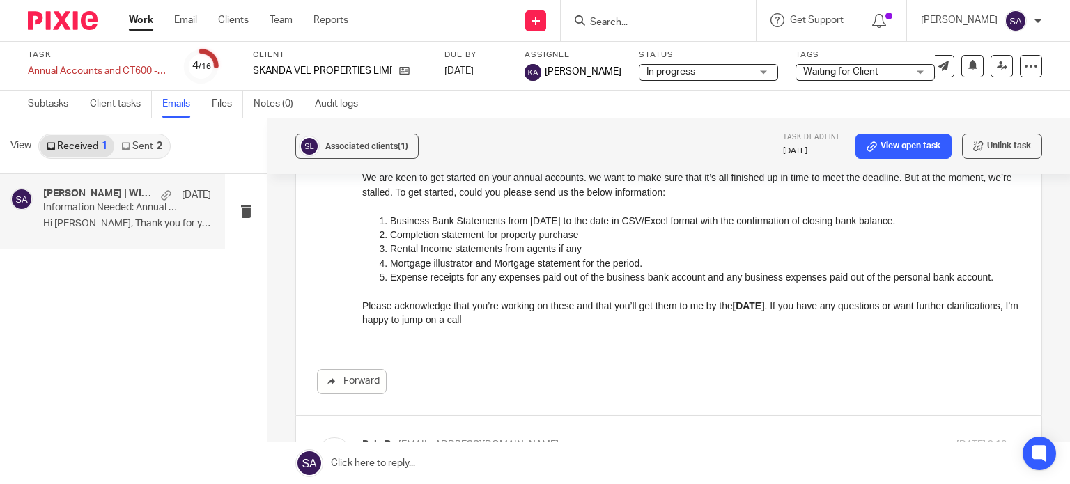
click at [162, 139] on link "Sent 2" at bounding box center [141, 146] width 54 height 22
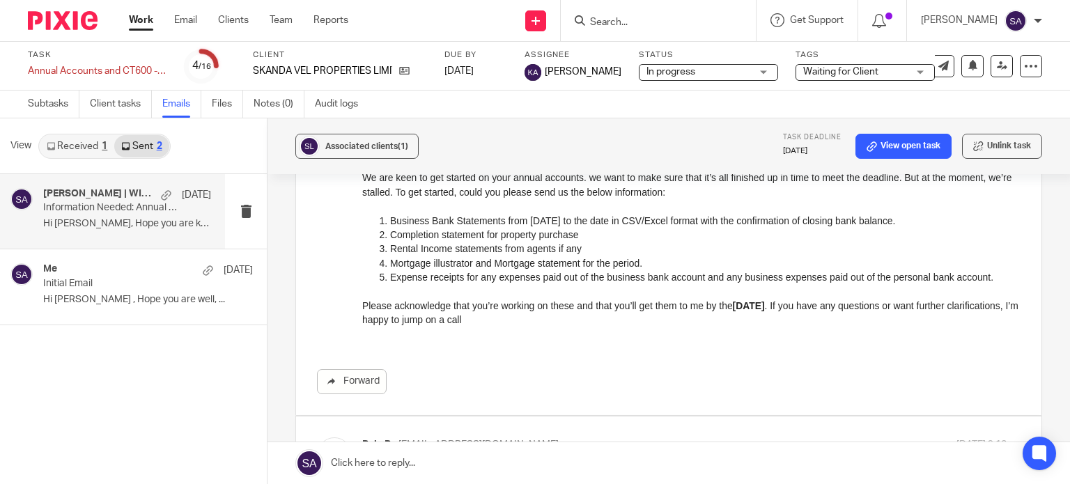
click at [82, 207] on p "Information Needed: Annual Accounts FYE 31 Jan 2025 - Skanda Vel Properties Lim…" at bounding box center [110, 208] width 134 height 12
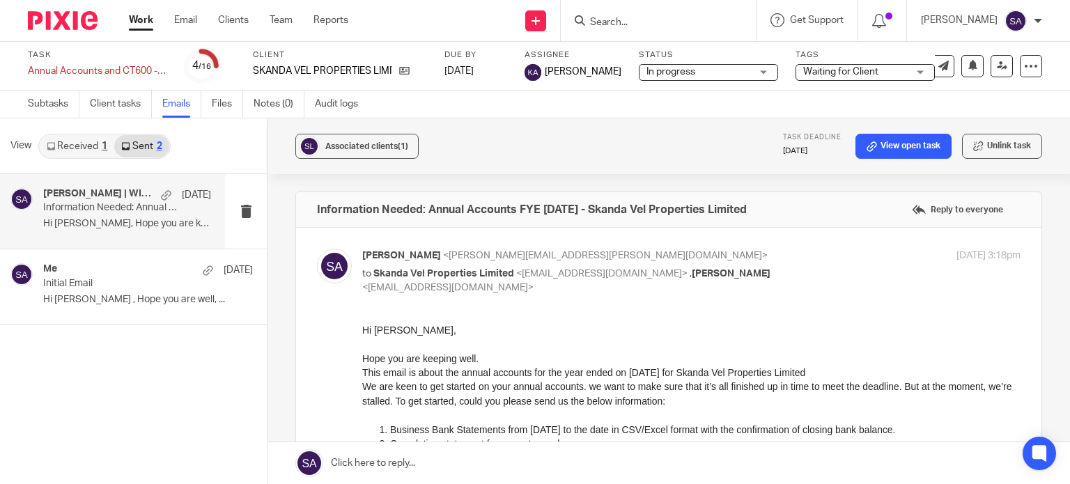
click at [97, 139] on link "Received 1" at bounding box center [77, 146] width 75 height 22
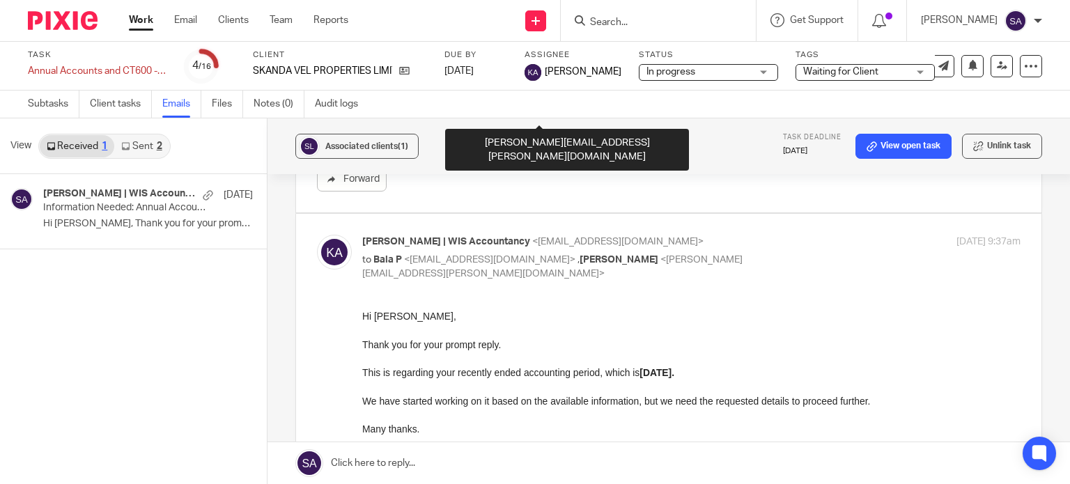
scroll to position [1173, 0]
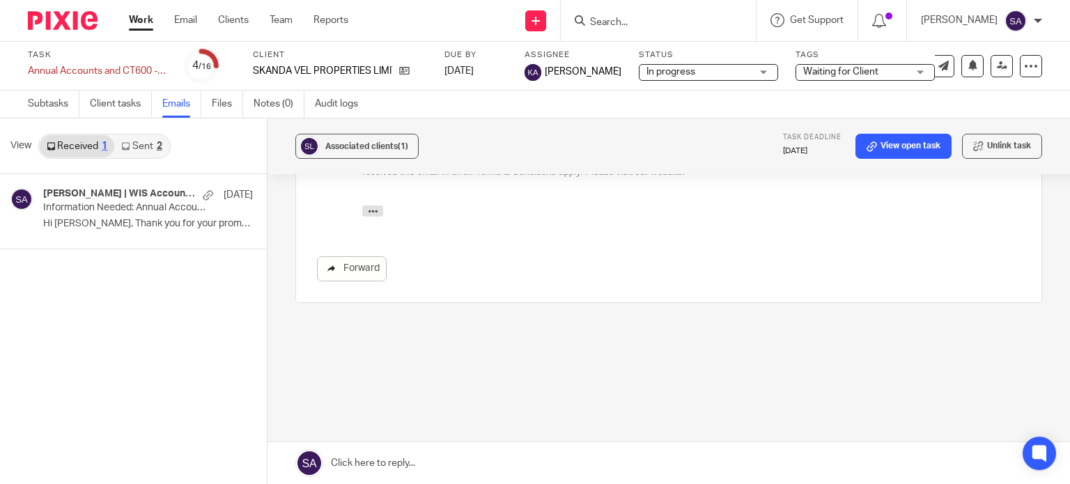
click at [338, 256] on link "Forward" at bounding box center [352, 268] width 70 height 25
click at [410, 68] on div "SKANDA VEL PROPERTIES LIMITED" at bounding box center [340, 71] width 174 height 14
click at [404, 75] on icon at bounding box center [404, 70] width 10 height 10
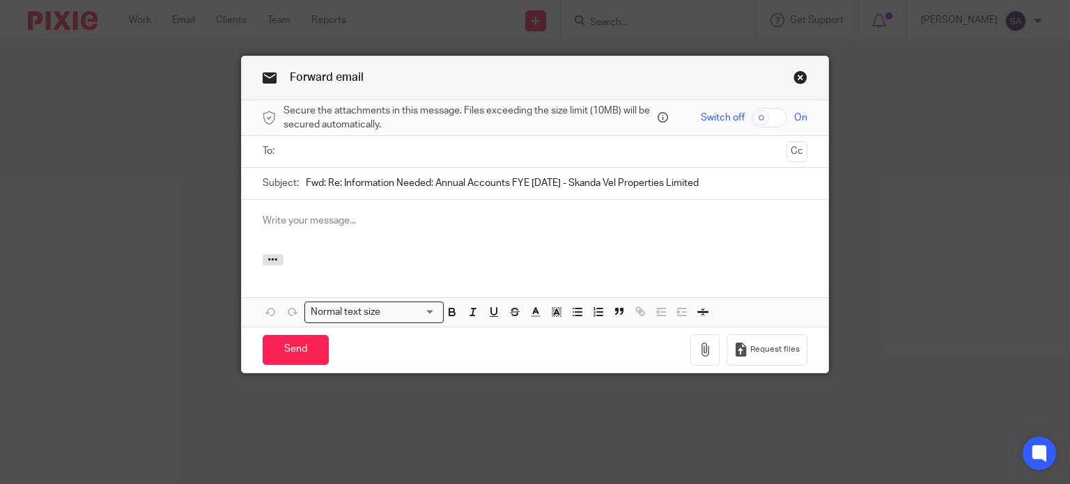
click at [348, 150] on input "text" at bounding box center [534, 151] width 492 height 16
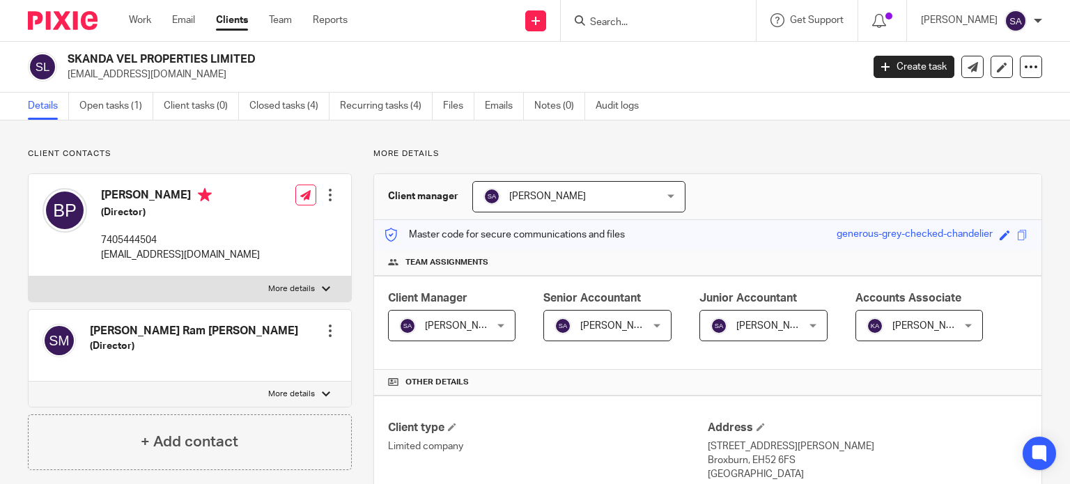
drag, startPoint x: 98, startPoint y: 190, endPoint x: 152, endPoint y: 248, distance: 78.8
click at [160, 198] on div "[PERSON_NAME] (Director) 7405444504 [EMAIL_ADDRESS][DOMAIN_NAME]" at bounding box center [150, 225] width 217 height 88
drag, startPoint x: 192, startPoint y: 257, endPoint x: 99, endPoint y: 263, distance: 93.5
click at [99, 263] on div "[PERSON_NAME] (Director) 7405444504 [EMAIL_ADDRESS][DOMAIN_NAME]" at bounding box center [150, 225] width 217 height 88
copy p "[EMAIL_ADDRESS][DOMAIN_NAME]"
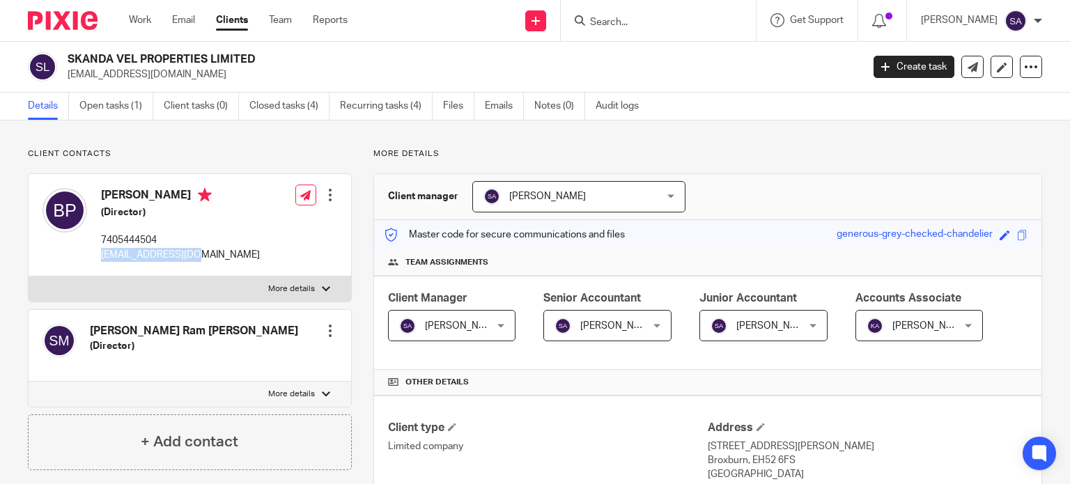
drag, startPoint x: 259, startPoint y: 55, endPoint x: 67, endPoint y: 63, distance: 192.4
click at [67, 63] on div "SKANDA VEL PROPERTIES LIMITED [EMAIL_ADDRESS][DOMAIN_NAME]" at bounding box center [440, 66] width 825 height 29
copy h2 "SKANDA VEL PROPERTIES LIMITED"
click at [635, 23] on input "Search" at bounding box center [650, 23] width 125 height 13
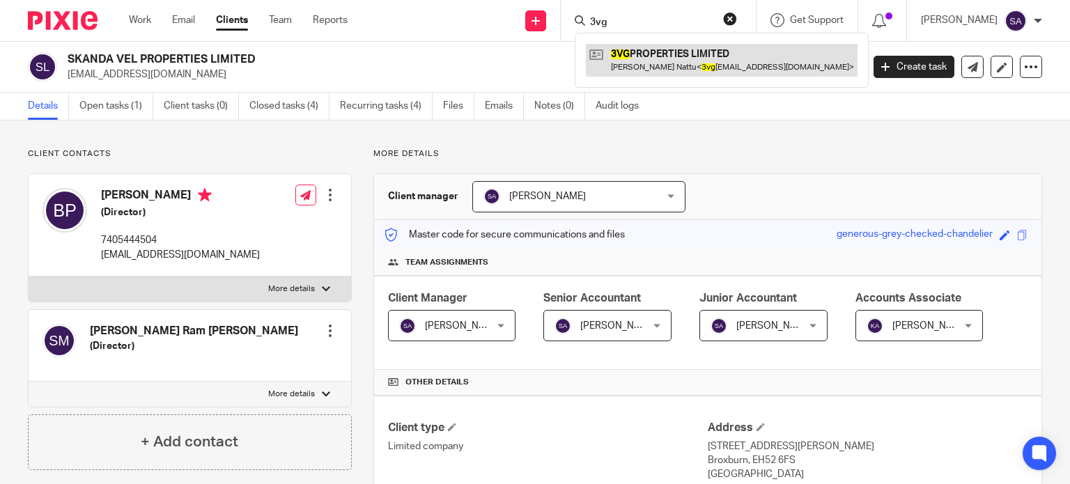
type input "3vg"
click at [650, 64] on link at bounding box center [722, 60] width 272 height 32
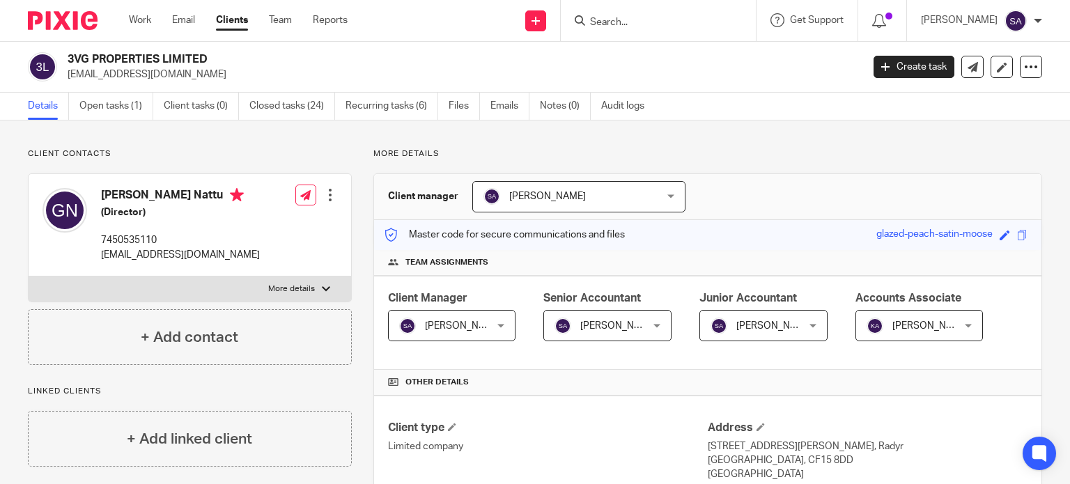
click at [682, 26] on input "Search" at bounding box center [650, 23] width 125 height 13
paste input "giridharpn@gmail.com"
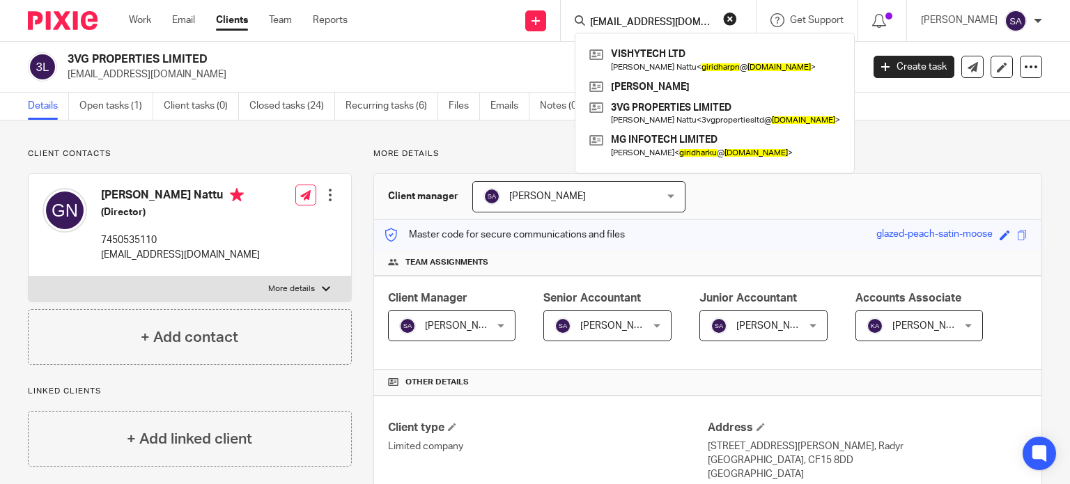
type input "giridharpn@gmail.com"
